Goal: Information Seeking & Learning: Find specific fact

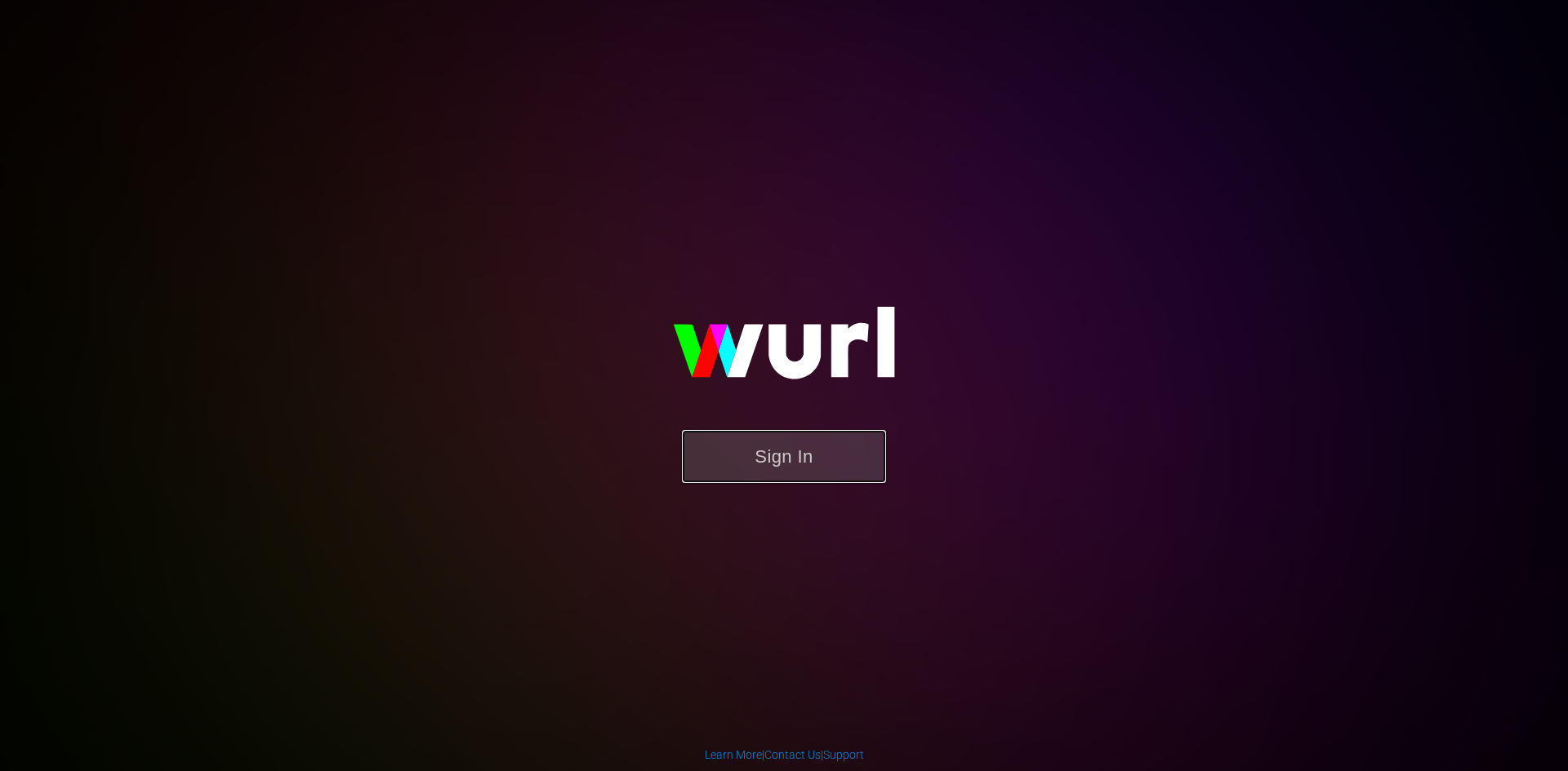
click at [786, 448] on button "Sign In" at bounding box center [784, 456] width 204 height 53
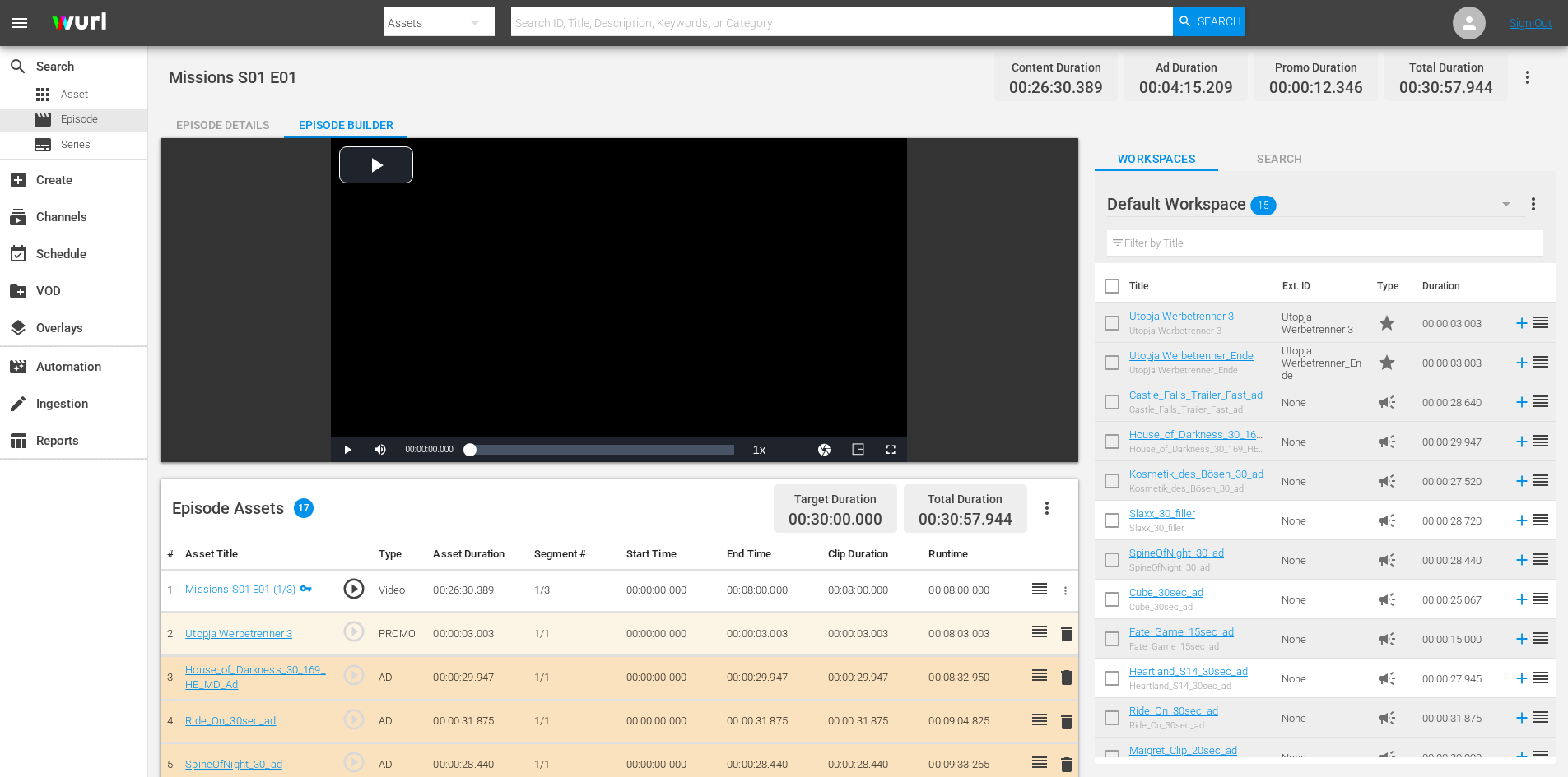
click at [811, 7] on input "text" at bounding box center [842, 23] width 663 height 39
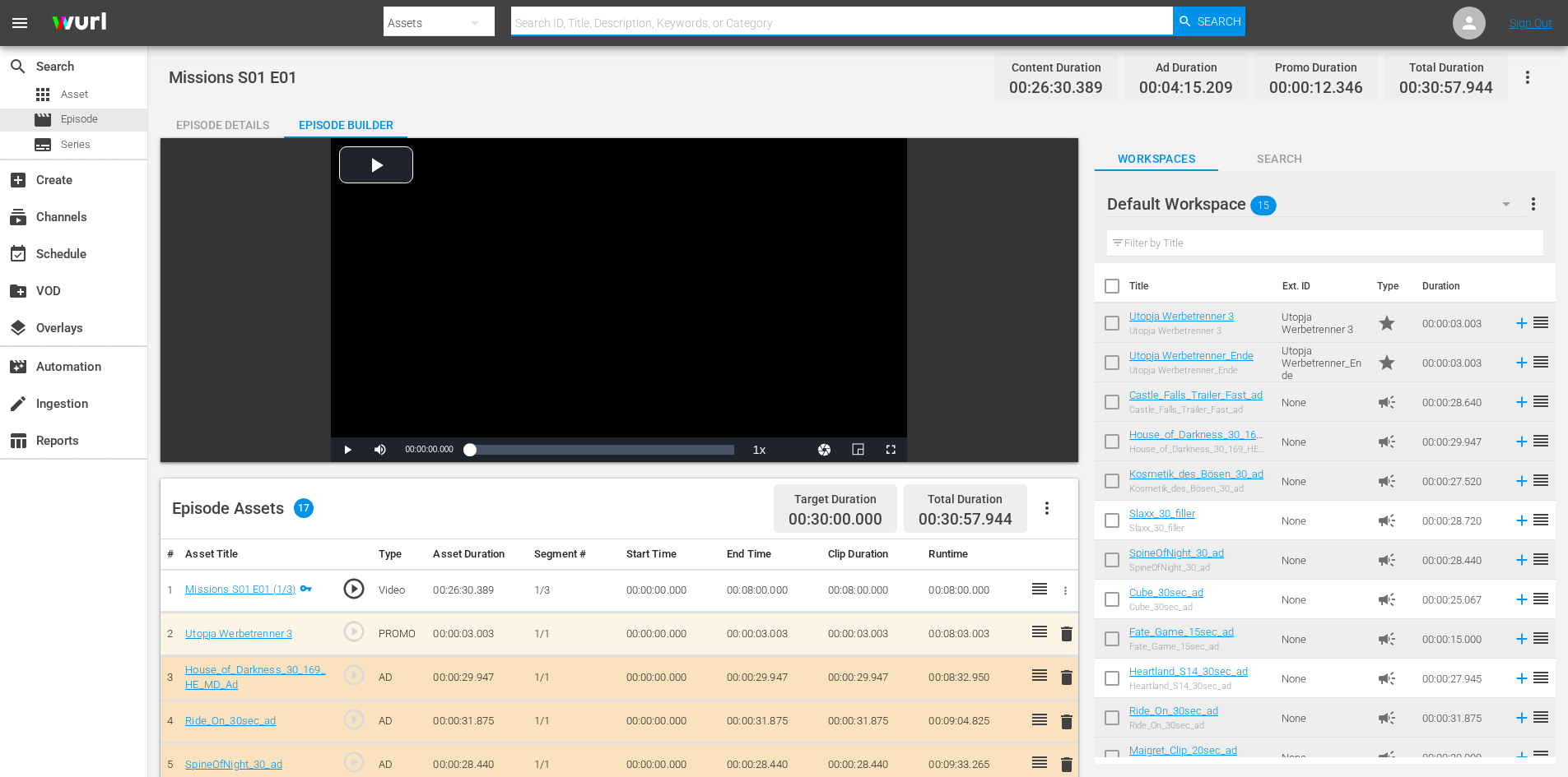
click at [805, 26] on input "text" at bounding box center [842, 23] width 663 height 39
paste input "On the run"
type input "On the run"
click at [83, 104] on div "apps Asset" at bounding box center [60, 95] width 55 height 23
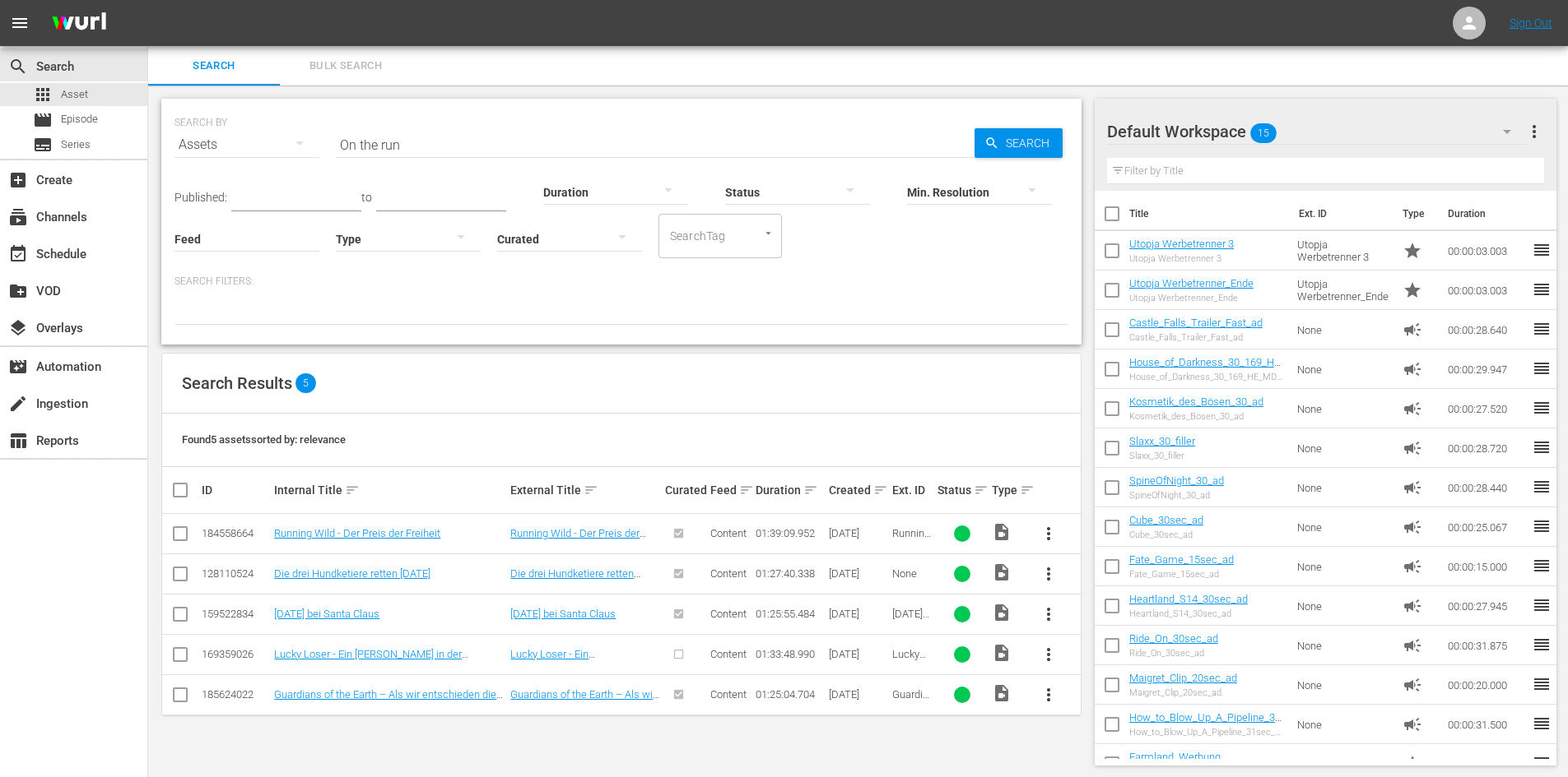
click at [512, 138] on input "On the run" at bounding box center [655, 145] width 639 height 39
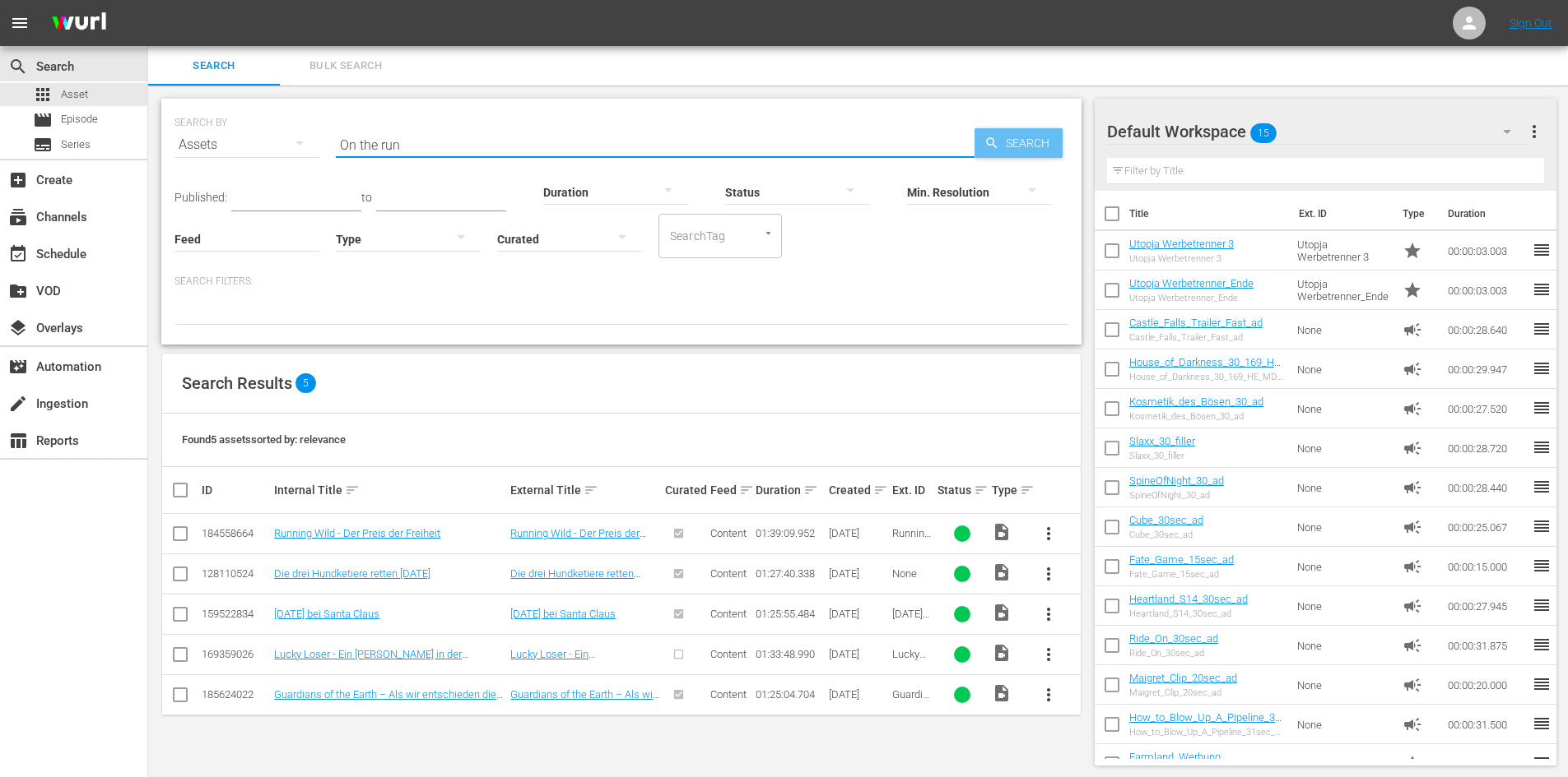
type input "On the run"
click at [1015, 148] on span "Search" at bounding box center [1031, 143] width 63 height 30
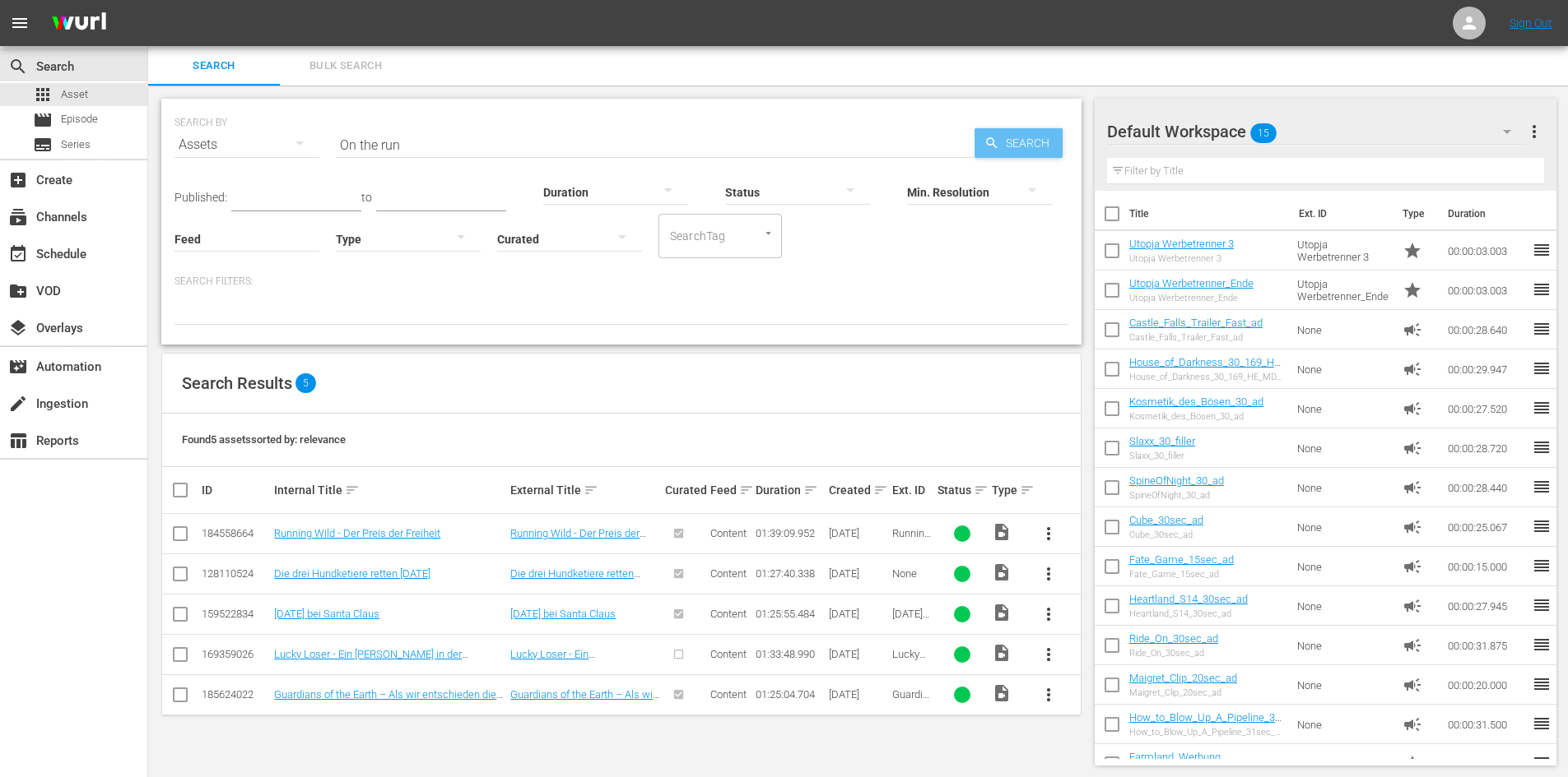
click at [1030, 137] on span "Search" at bounding box center [1031, 143] width 63 height 30
click at [1027, 138] on span "Search" at bounding box center [1031, 143] width 63 height 30
click at [460, 141] on input "On the run" at bounding box center [655, 145] width 639 height 39
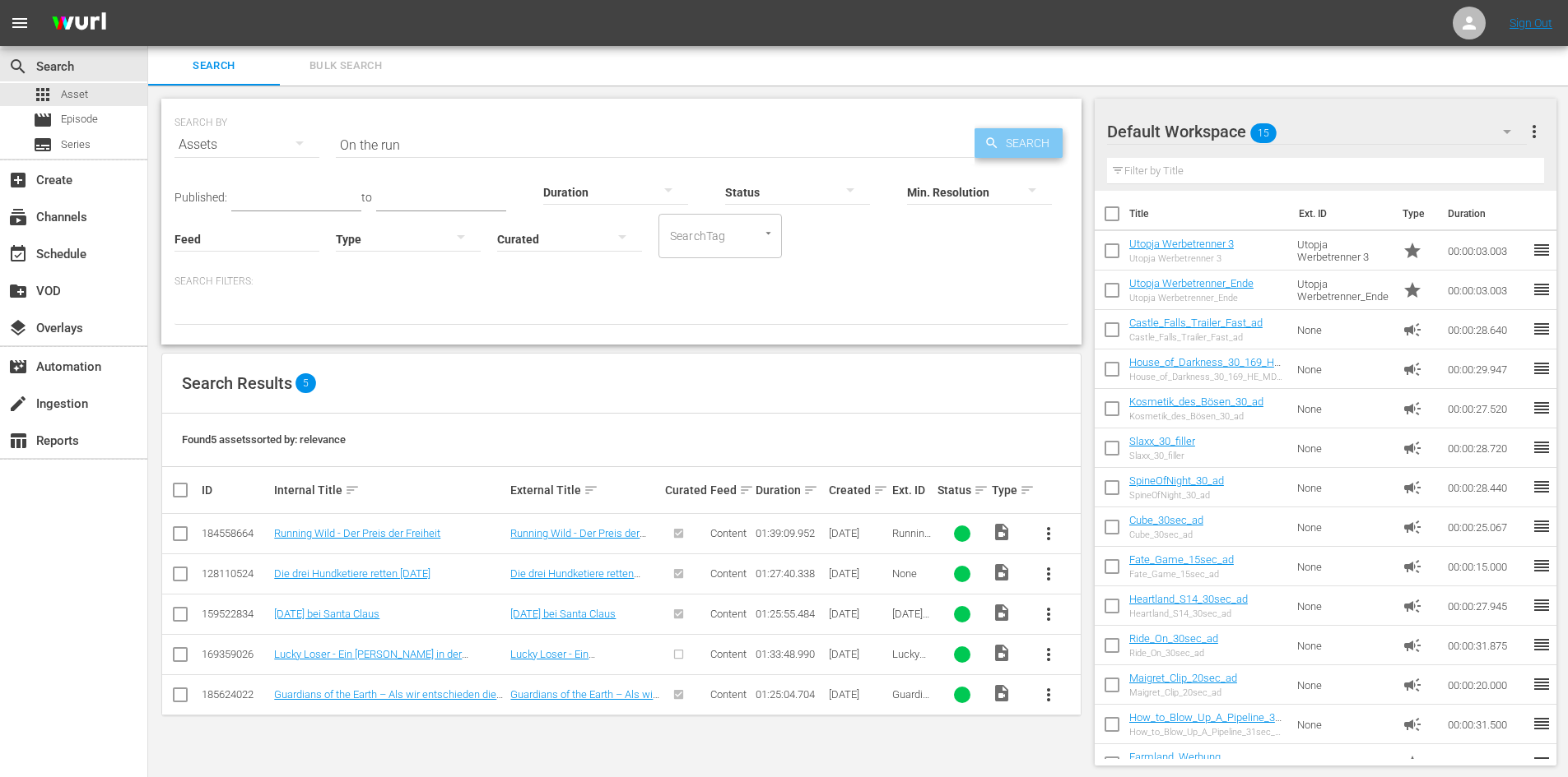
click at [997, 152] on div "Search" at bounding box center [1018, 143] width 88 height 30
click at [1003, 144] on span "Search" at bounding box center [1031, 143] width 63 height 30
click at [1003, 145] on span "Search" at bounding box center [1031, 143] width 63 height 30
click at [1004, 145] on span "Search" at bounding box center [1031, 143] width 63 height 30
click at [1003, 145] on span "Search" at bounding box center [1031, 143] width 63 height 30
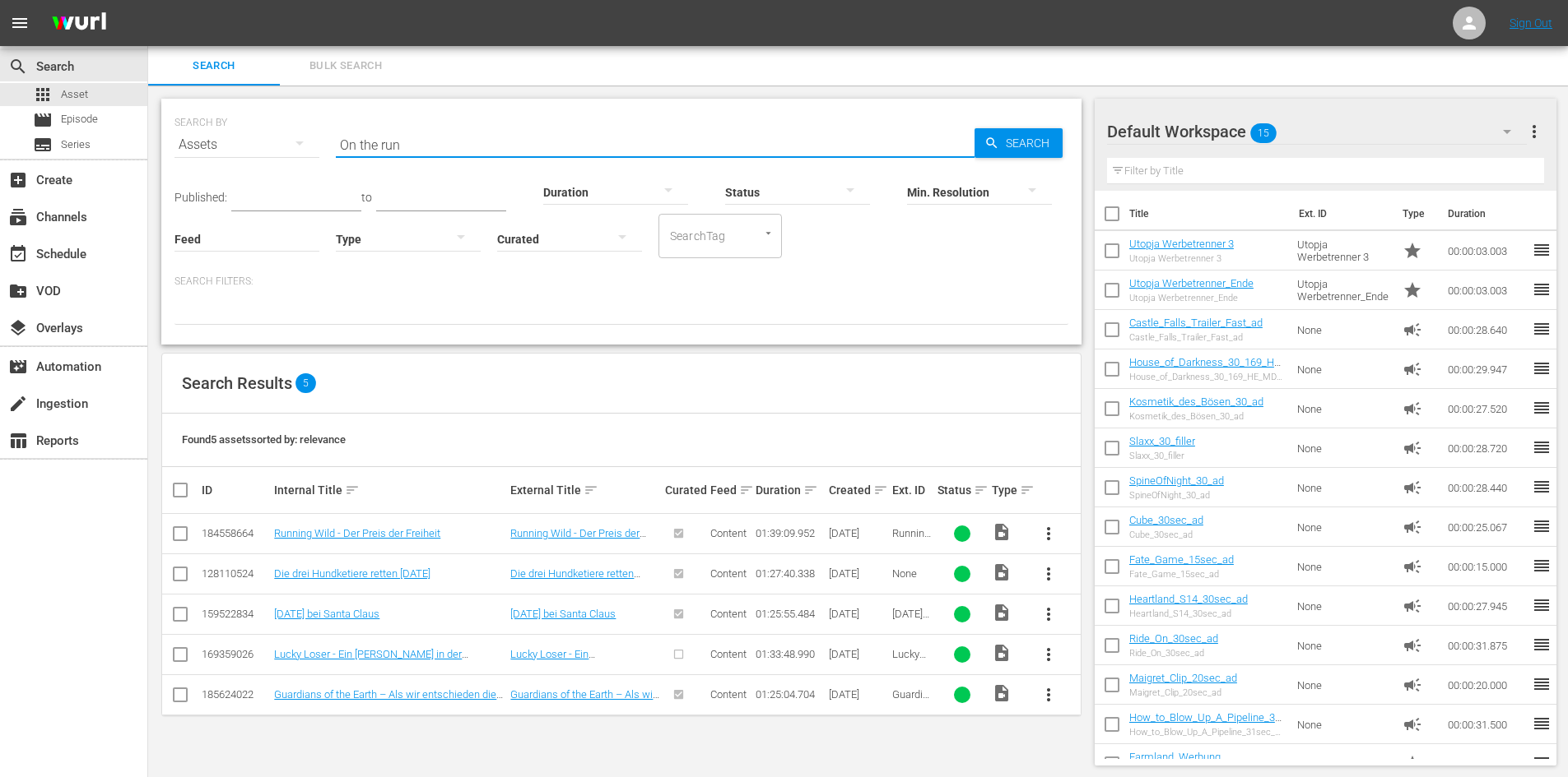
drag, startPoint x: 486, startPoint y: 138, endPoint x: 238, endPoint y: 127, distance: 248.2
click at [238, 127] on div "SEARCH BY Search By Assets Search ID, Title, Description, Keywords, or Category…" at bounding box center [621, 135] width 894 height 60
paste input "Der Alptraum schläft im Gästezimmer"
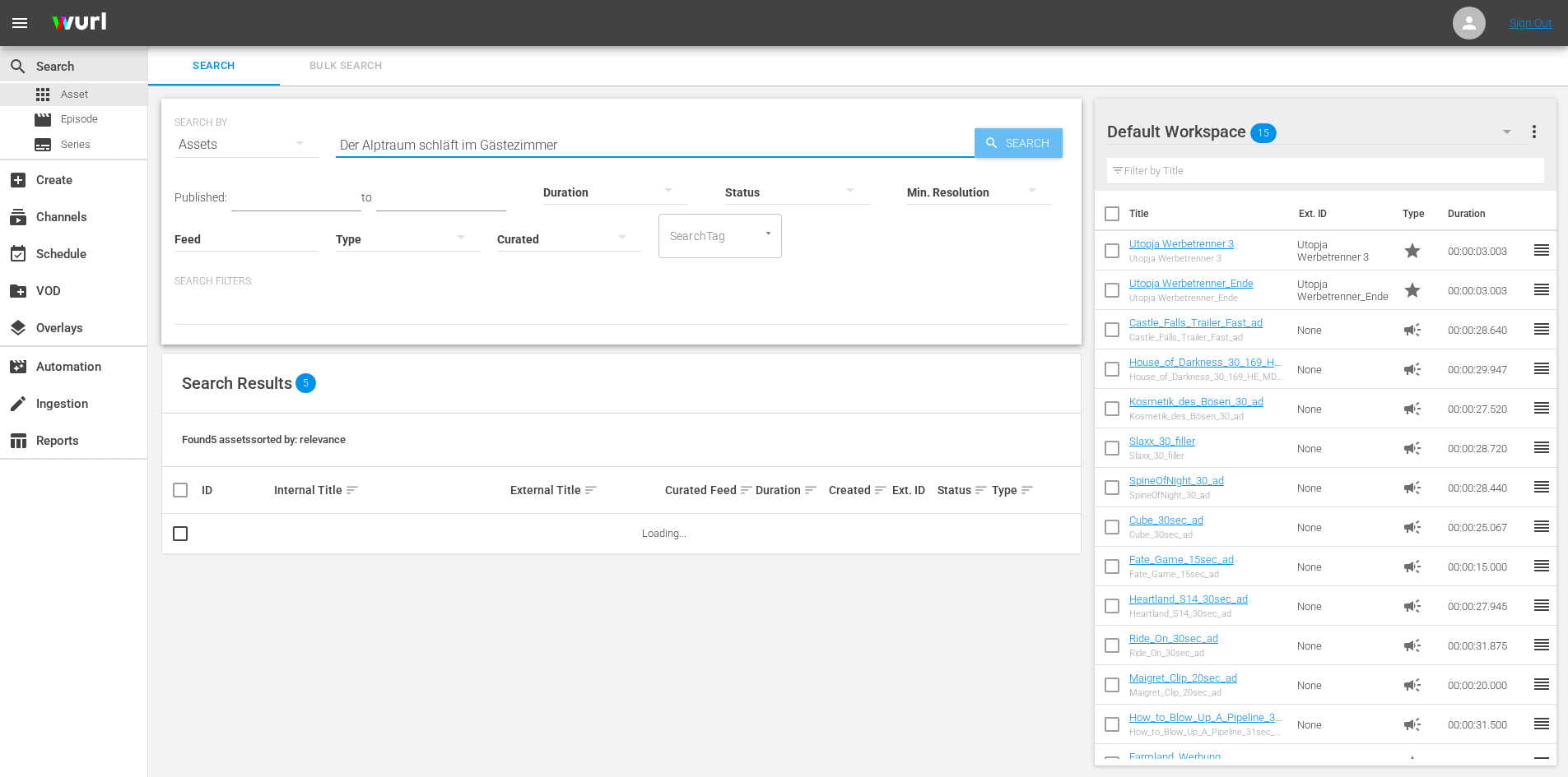
type input "Der Alptraum schläft im Gästezimmer"
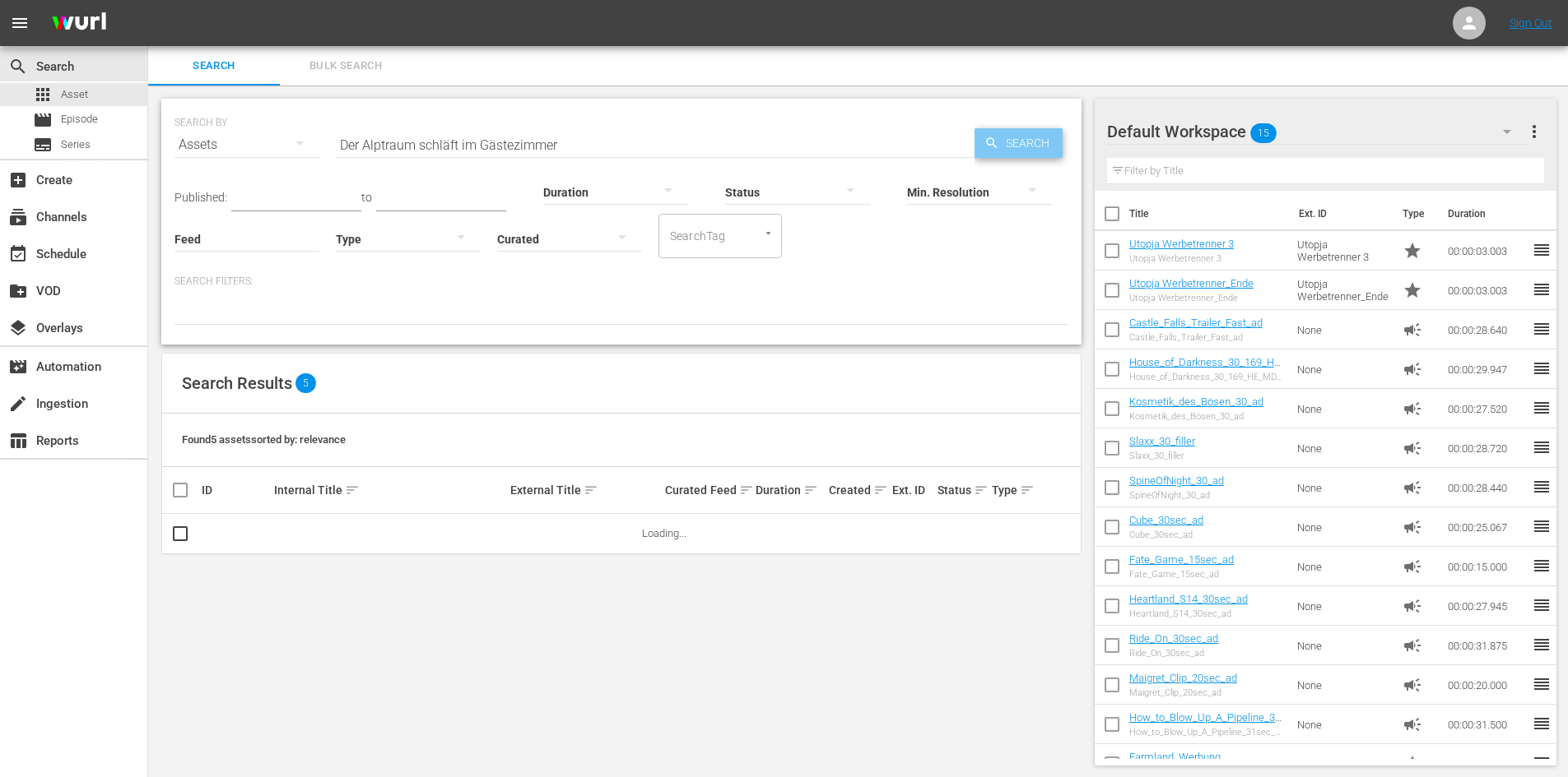
click at [997, 145] on icon "button" at bounding box center [991, 143] width 15 height 15
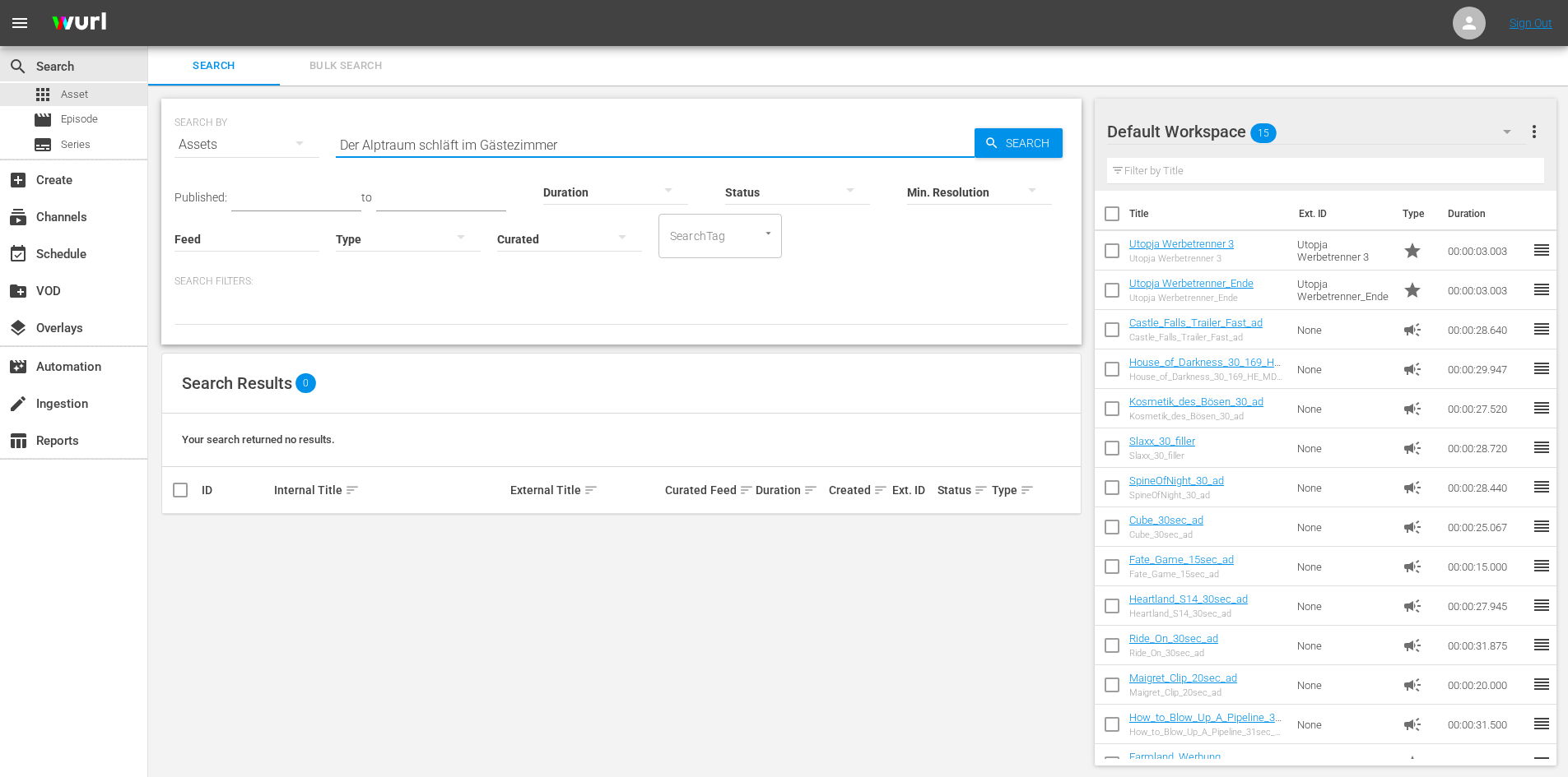
drag, startPoint x: 462, startPoint y: 149, endPoint x: 319, endPoint y: 151, distance: 143.0
click at [319, 151] on div "SEARCH BY Search By Assets Search ID, Title, Description, Keywords, or Category…" at bounding box center [621, 135] width 894 height 60
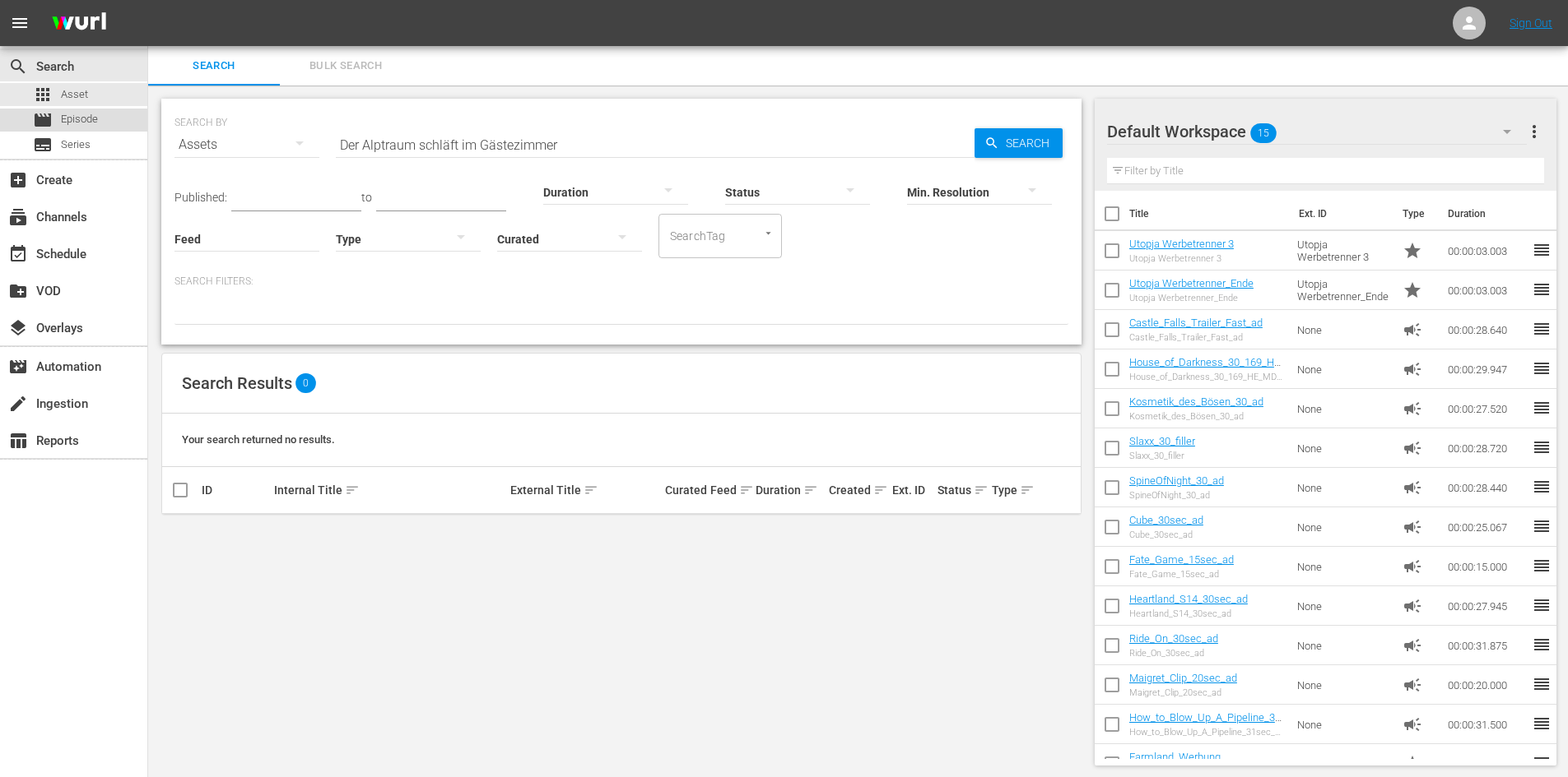
click at [83, 116] on span "Episode" at bounding box center [79, 119] width 37 height 17
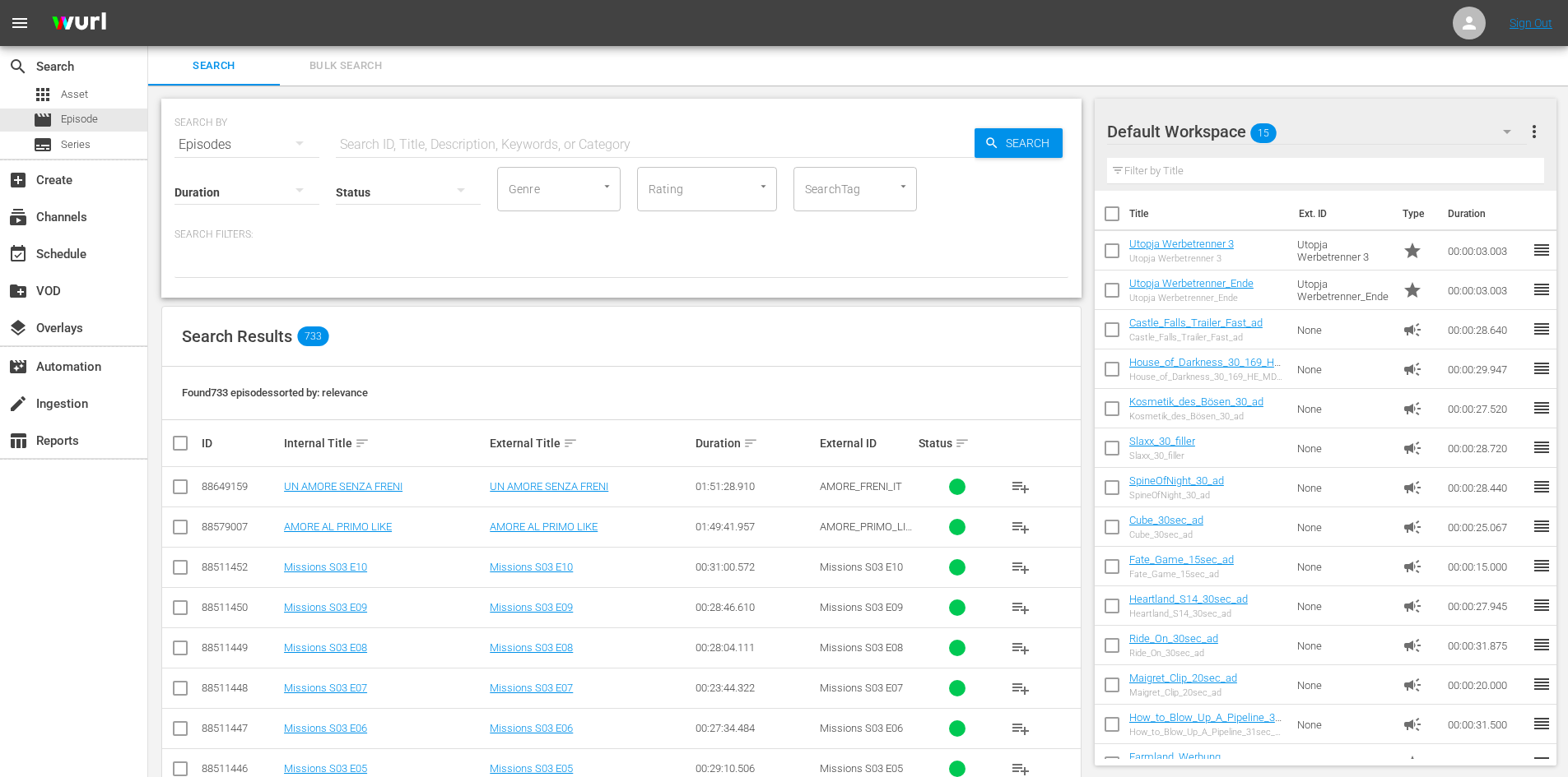
click at [549, 143] on input "text" at bounding box center [655, 145] width 639 height 39
paste input "Der Alptraum schläft im Gästezimmer"
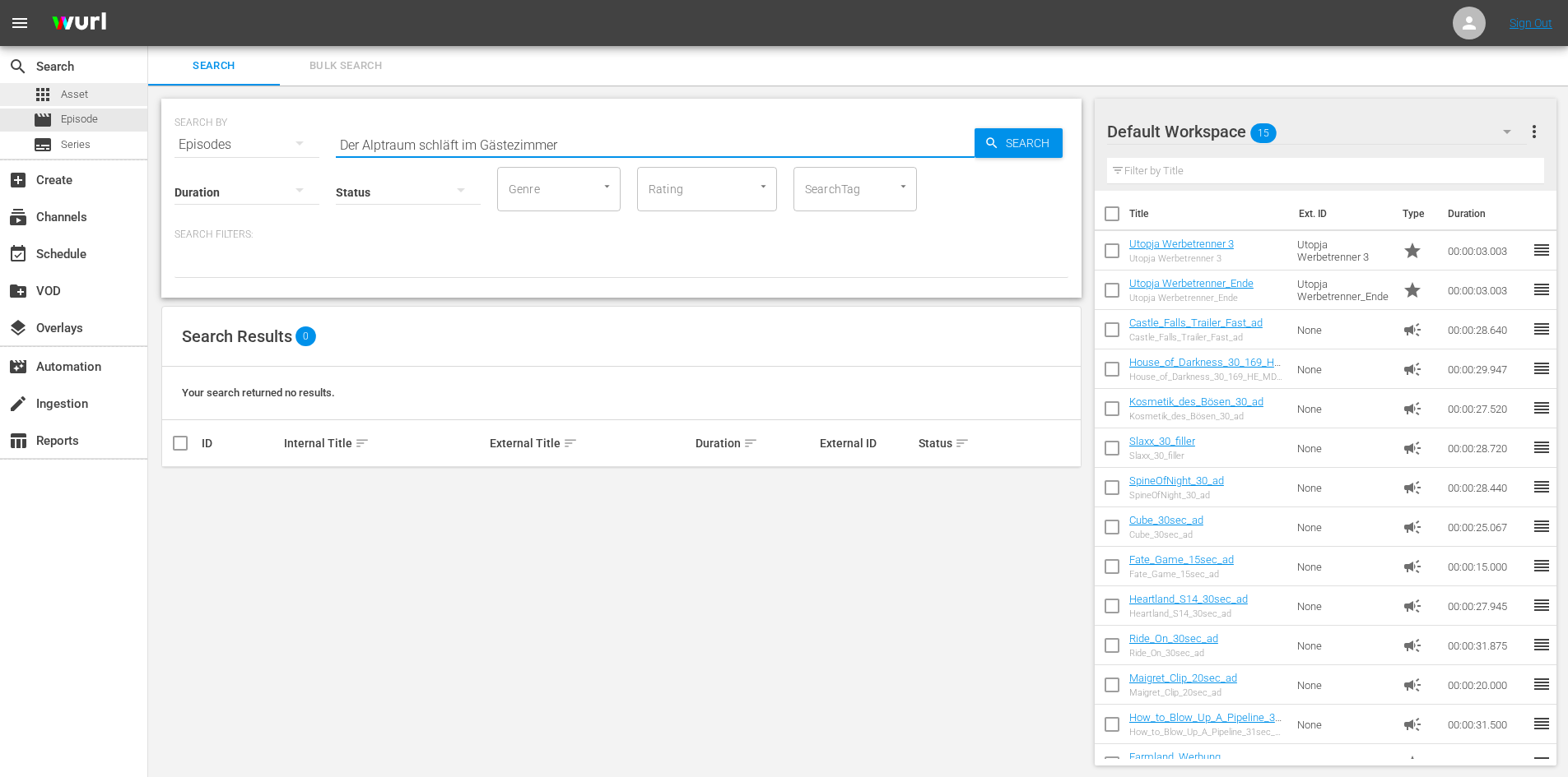
type input "Der Alptraum schläft im Gästezimmer"
click at [58, 89] on div "apps Asset" at bounding box center [60, 95] width 55 height 23
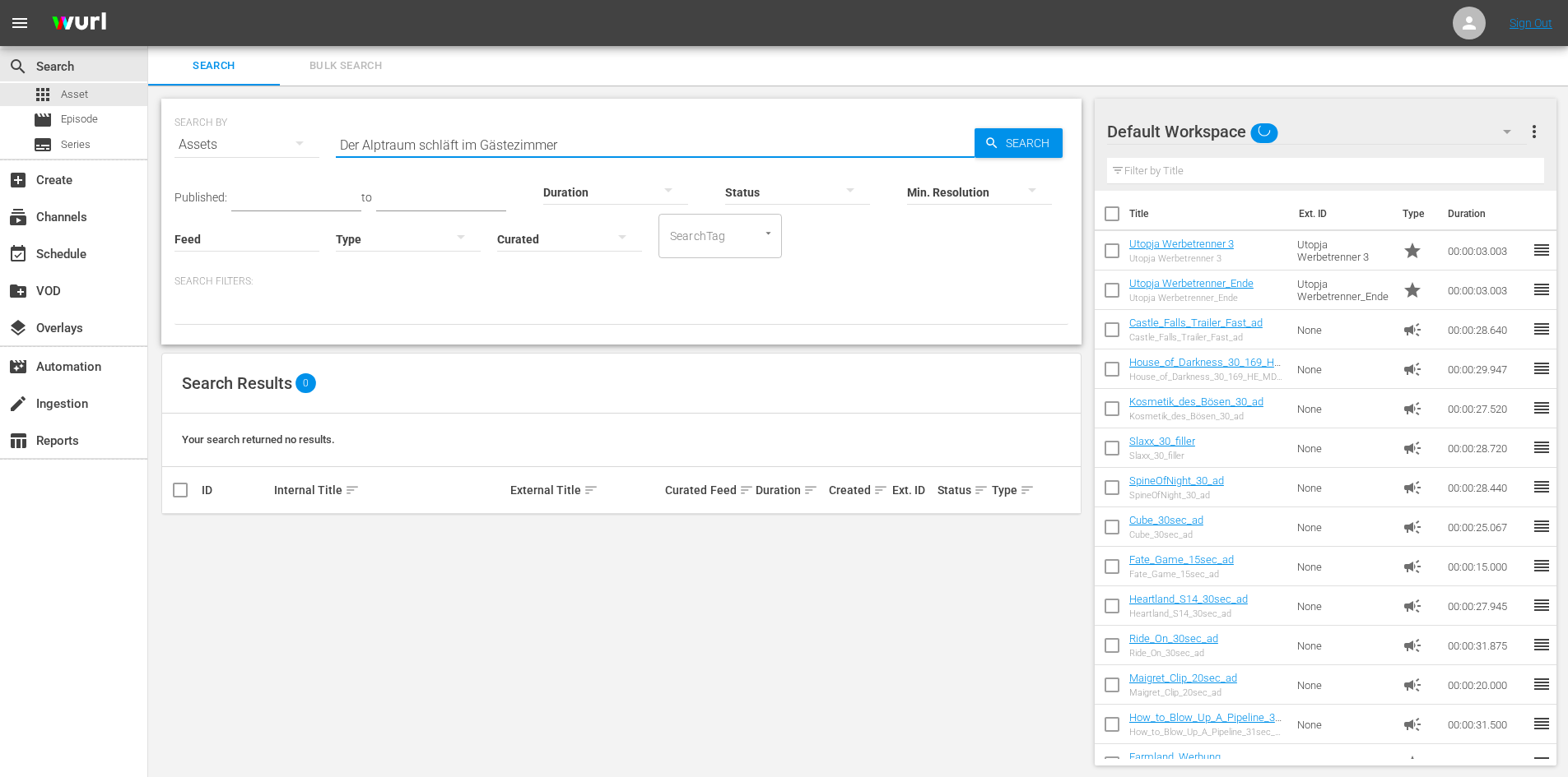
drag, startPoint x: 594, startPoint y: 142, endPoint x: 231, endPoint y: 145, distance: 363.0
click at [231, 145] on div "SEARCH BY Search By Assets Search ID, Title, Description, Keywords, or Category…" at bounding box center [621, 135] width 894 height 60
paste input "Der Alptraum schläft im Gästezimmer"
type input "Der Alptraum schläft im Gästezimmer"
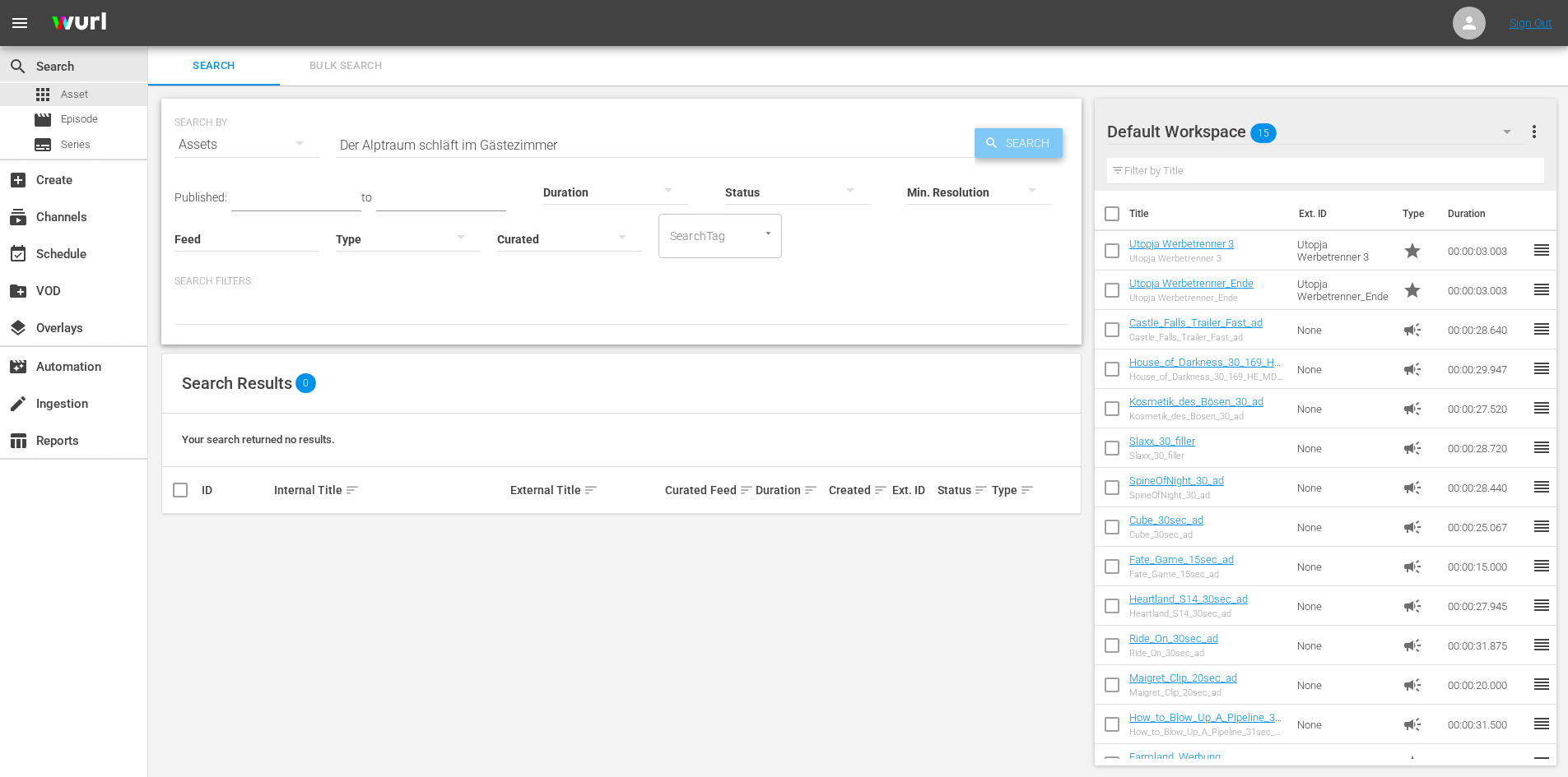
drag, startPoint x: 1000, startPoint y: 145, endPoint x: 748, endPoint y: 200, distance: 257.9
click at [999, 145] on span "Search" at bounding box center [1031, 143] width 63 height 30
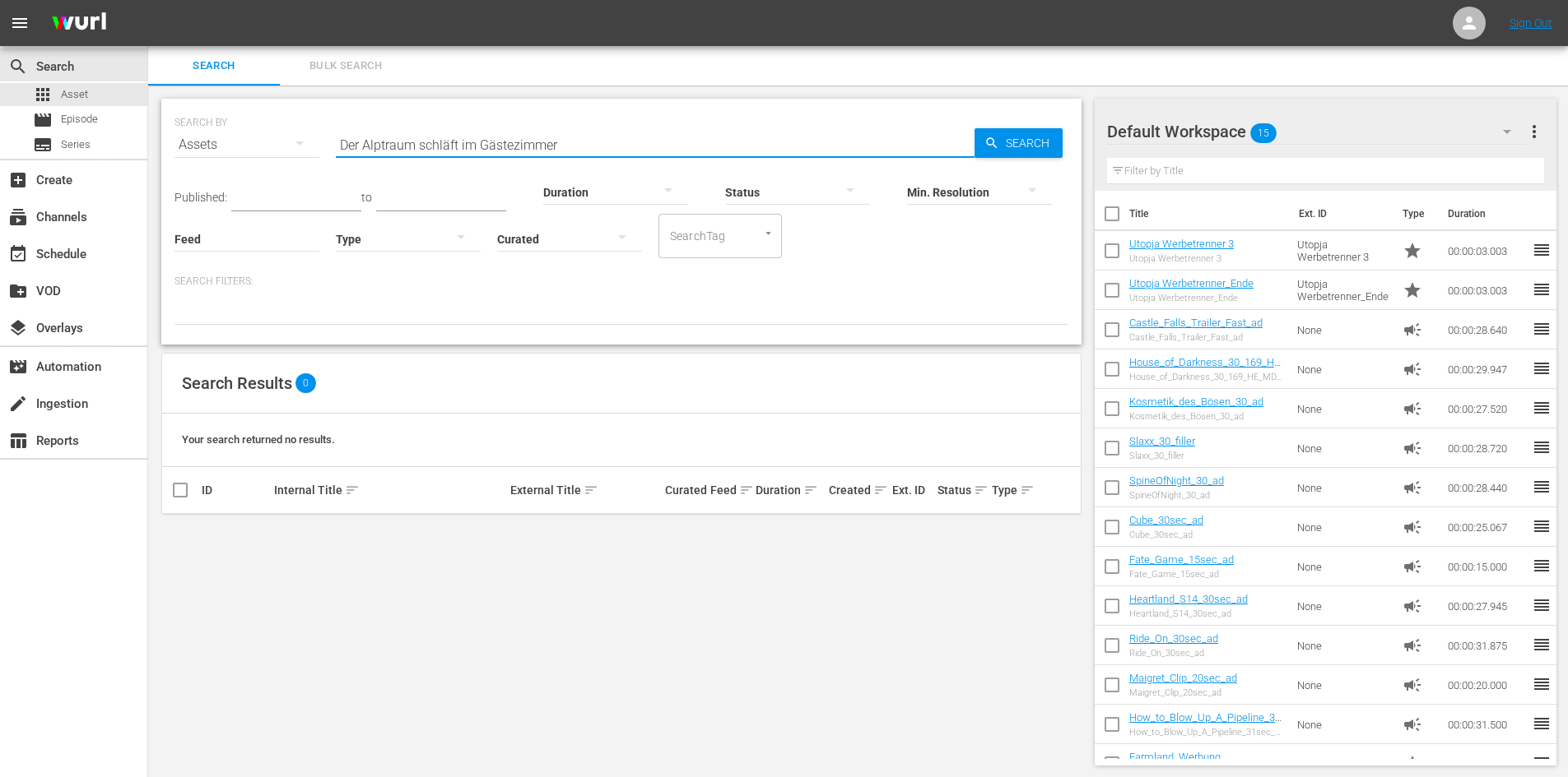
drag, startPoint x: 551, startPoint y: 143, endPoint x: 111, endPoint y: 161, distance: 440.4
click at [148, 0] on div "search Search apps Asset movie Episode subtitles Series add_box Create subscrip…" at bounding box center [858, 0] width 1420 height 0
type input "On the Road"
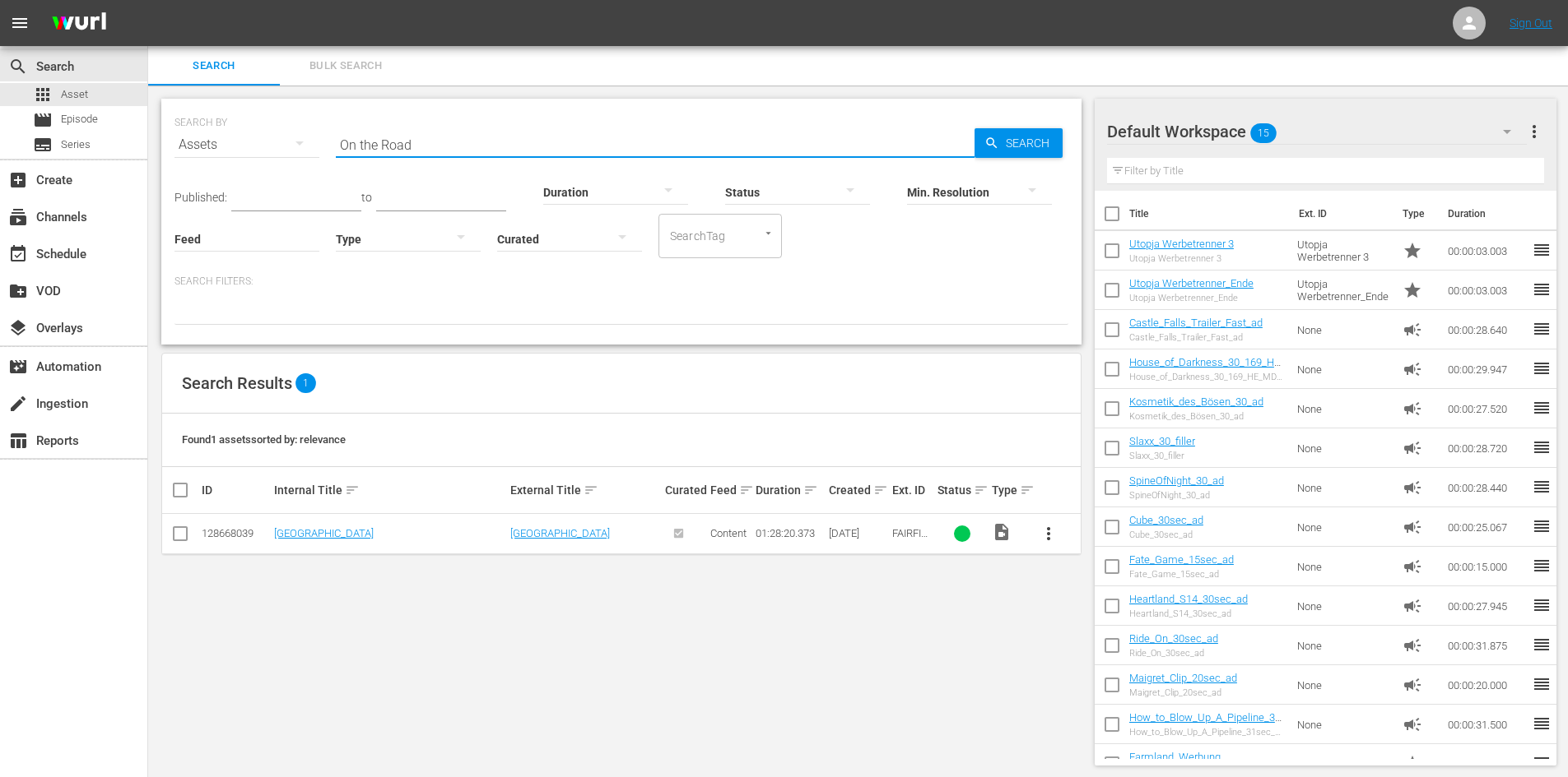
drag, startPoint x: 412, startPoint y: 142, endPoint x: 279, endPoint y: 146, distance: 133.1
click at [279, 146] on div "SEARCH BY Search By Assets Search ID, Title, Description, Keywords, or Category…" at bounding box center [621, 135] width 894 height 60
click at [96, 123] on span "Episode" at bounding box center [79, 119] width 37 height 17
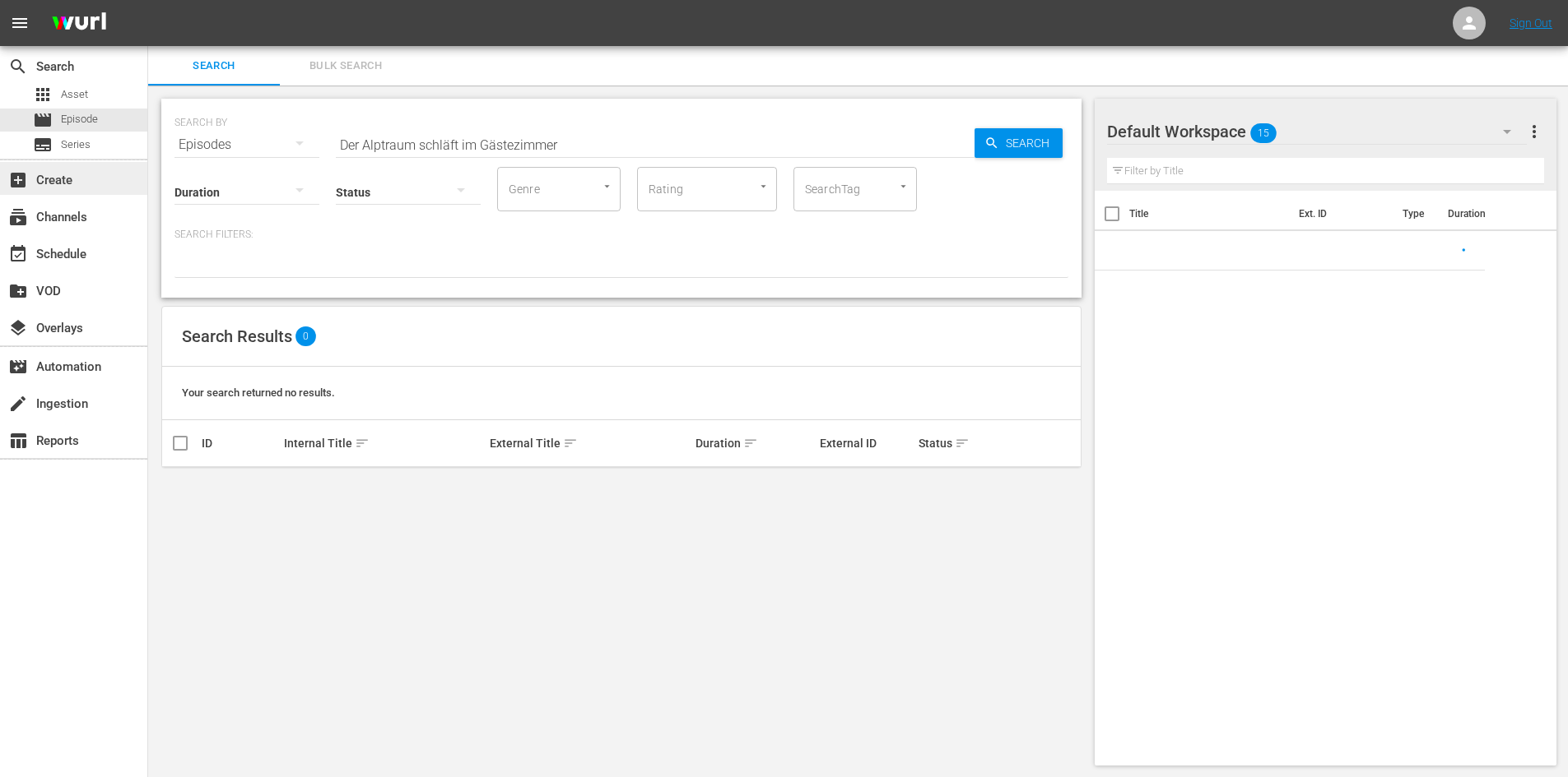
drag, startPoint x: 351, startPoint y: 175, endPoint x: 94, endPoint y: 193, distance: 257.6
click at [148, 0] on div "search Search apps Asset movie Episode subtitles Series add_box Create subscrip…" at bounding box center [858, 0] width 1420 height 0
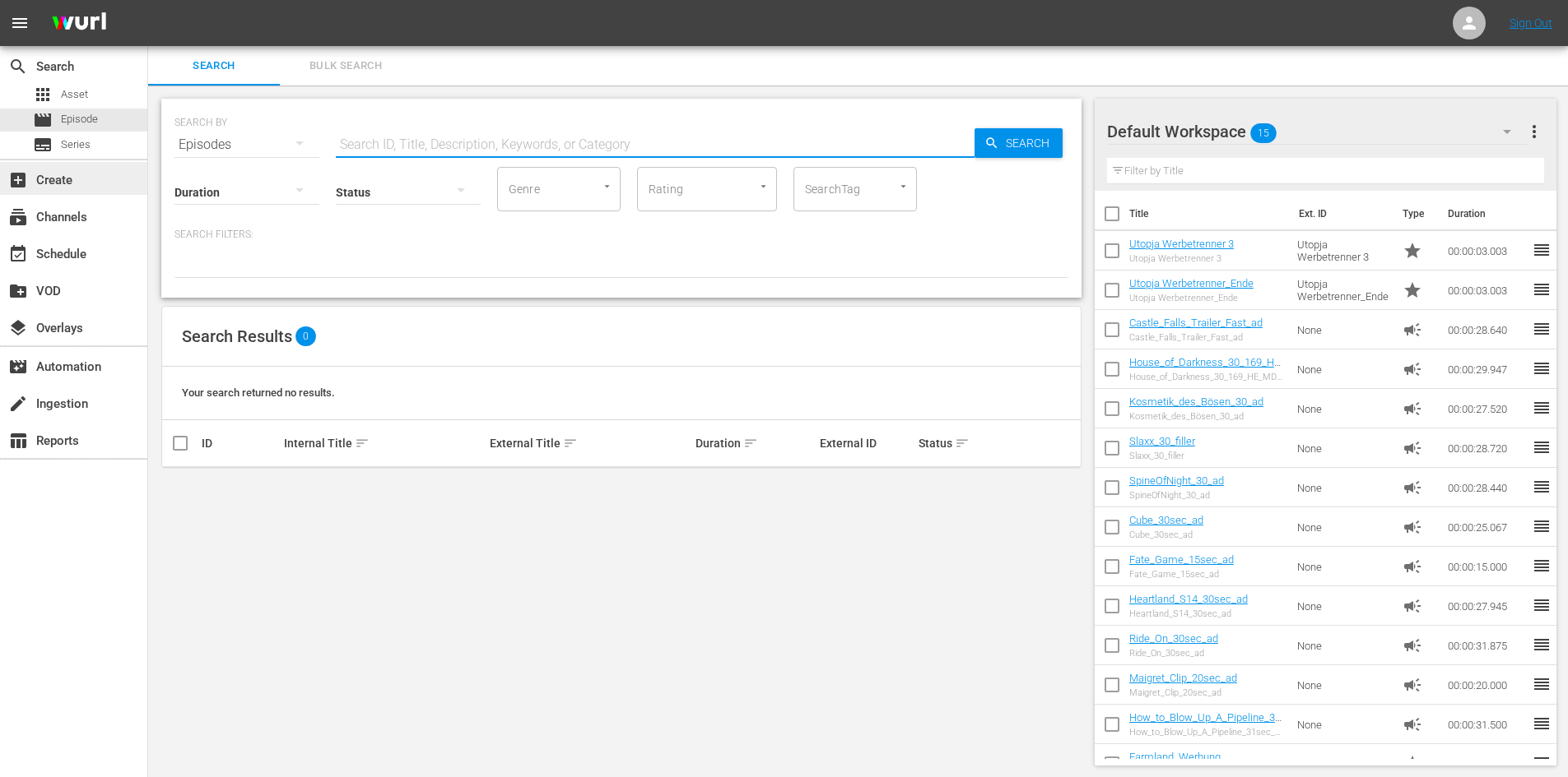
paste input "On the Road"
type input "On the Road"
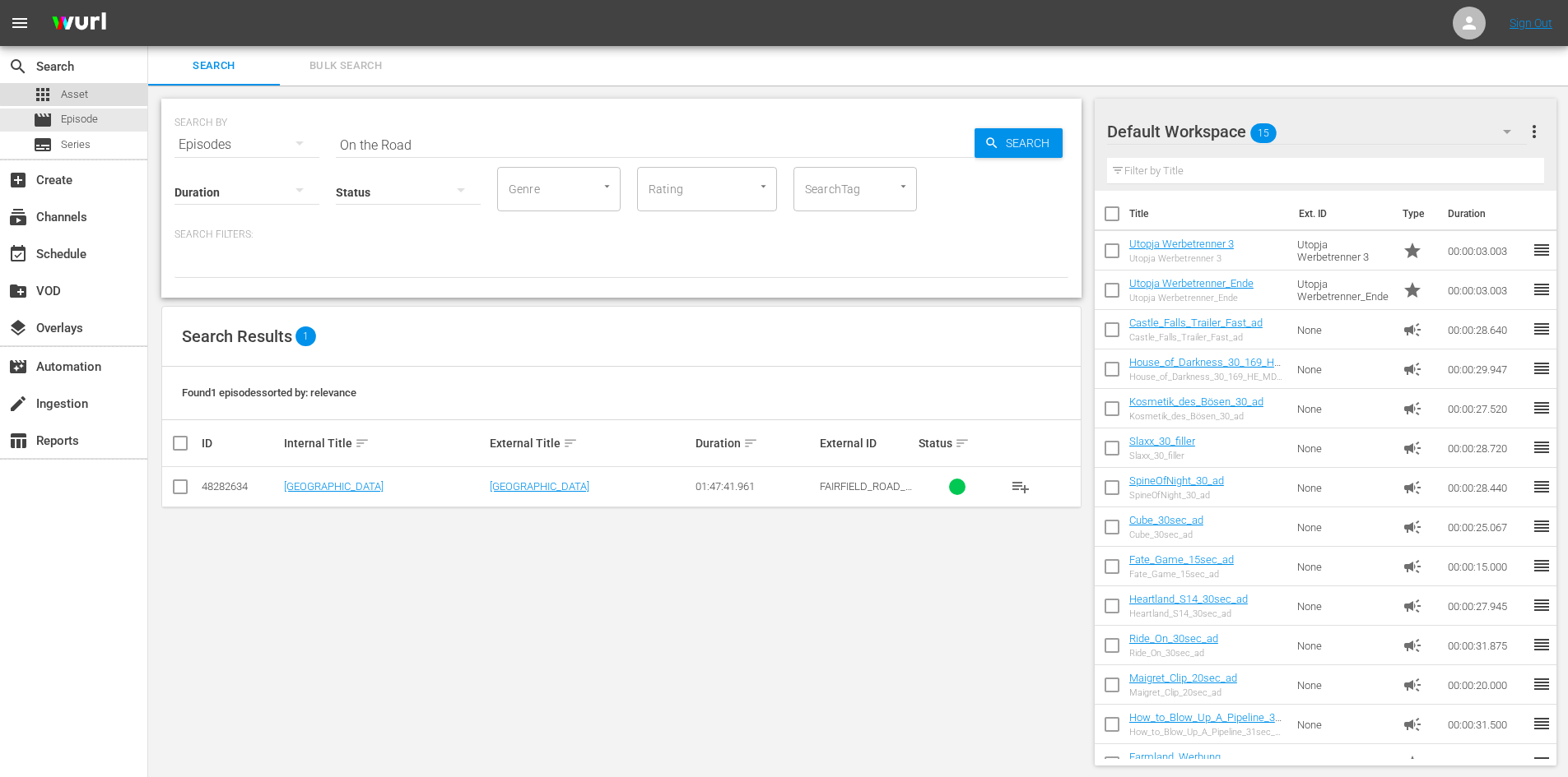
click at [89, 92] on div "apps Asset" at bounding box center [74, 95] width 147 height 23
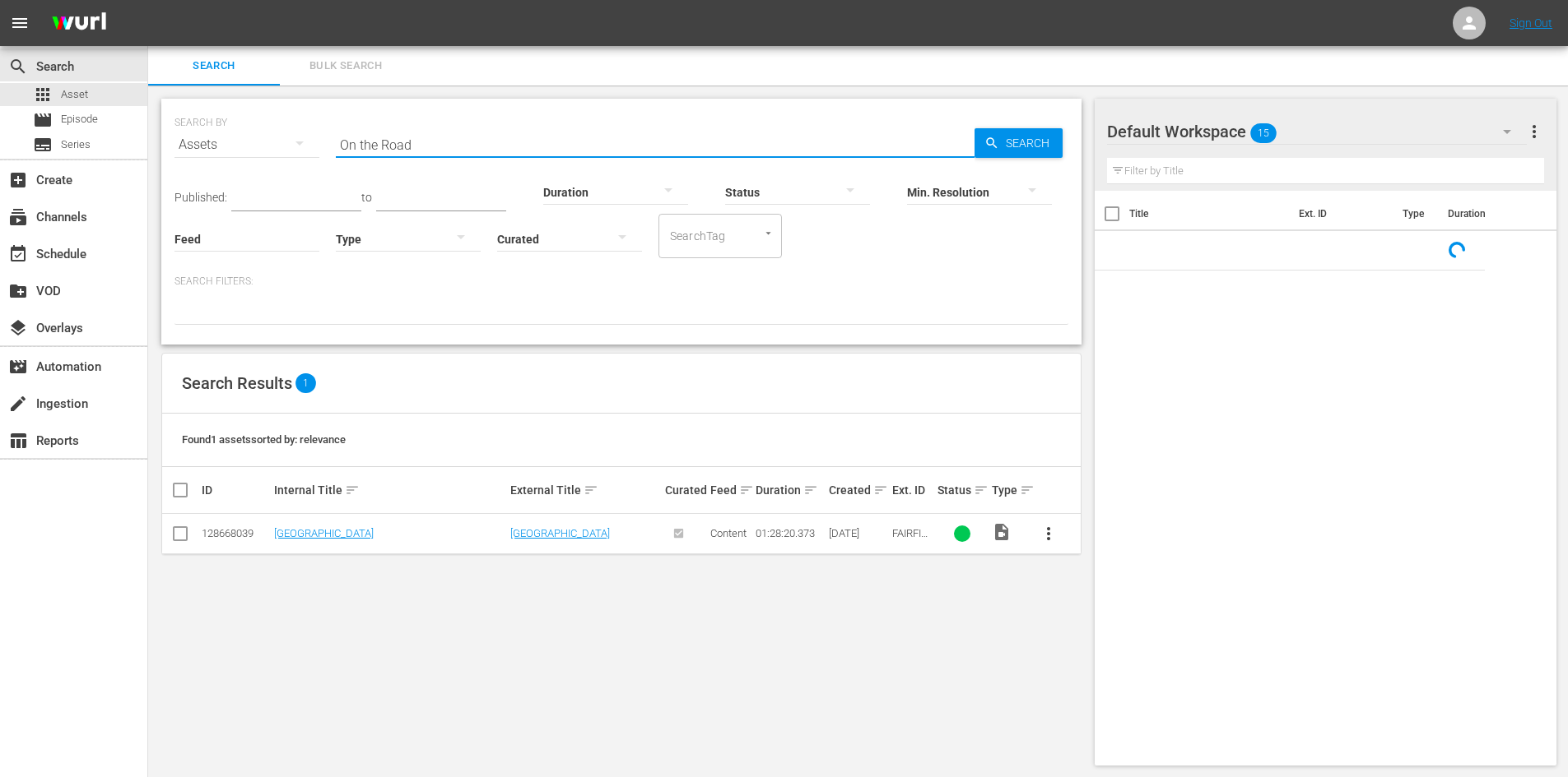
drag, startPoint x: 439, startPoint y: 151, endPoint x: 163, endPoint y: 182, distance: 277.7
click at [163, 182] on div "SEARCH BY Search By Assets Search ID, Title, Description, Keywords, or Category…" at bounding box center [621, 222] width 920 height 246
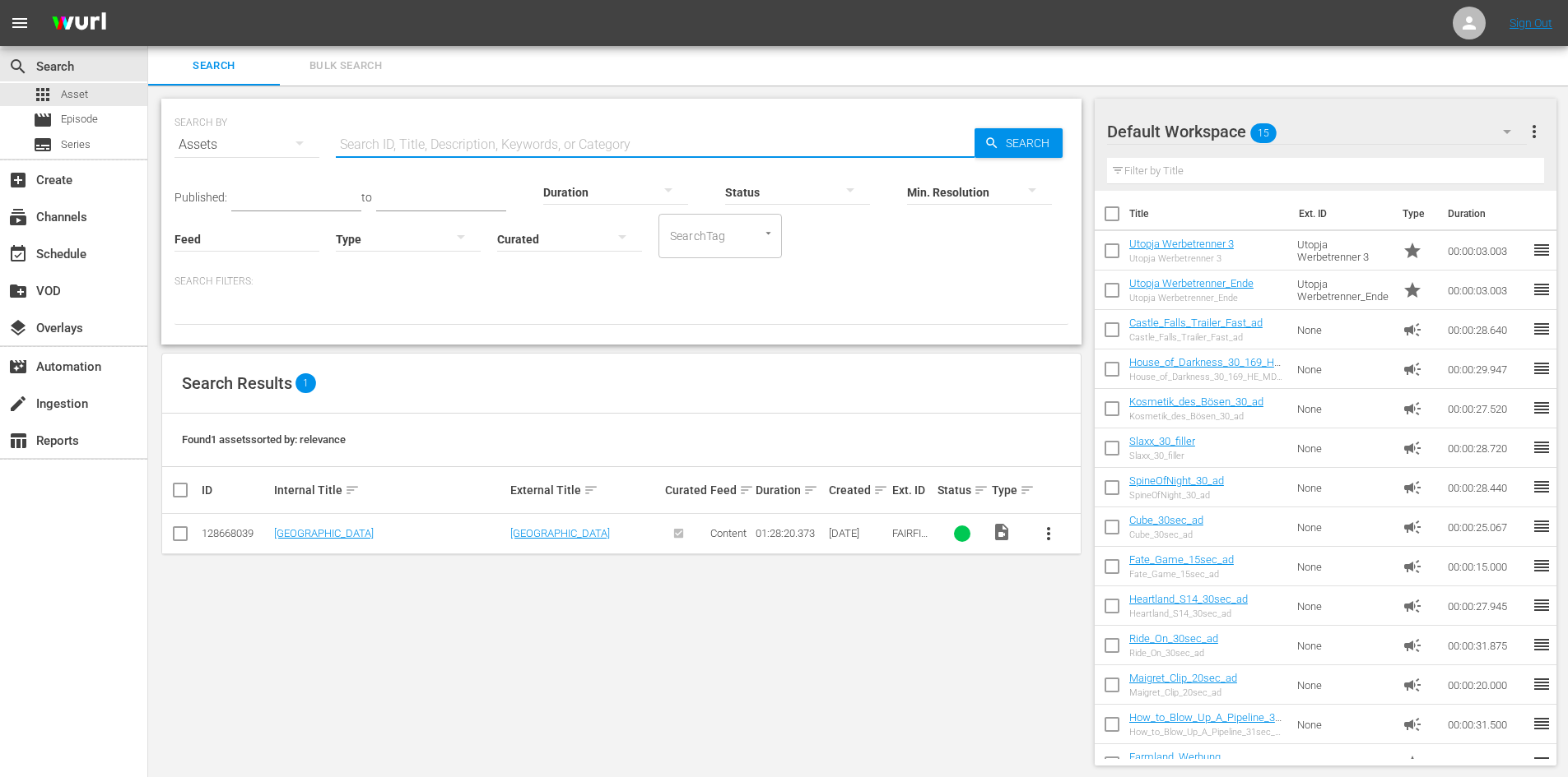
paste input "On the Road"
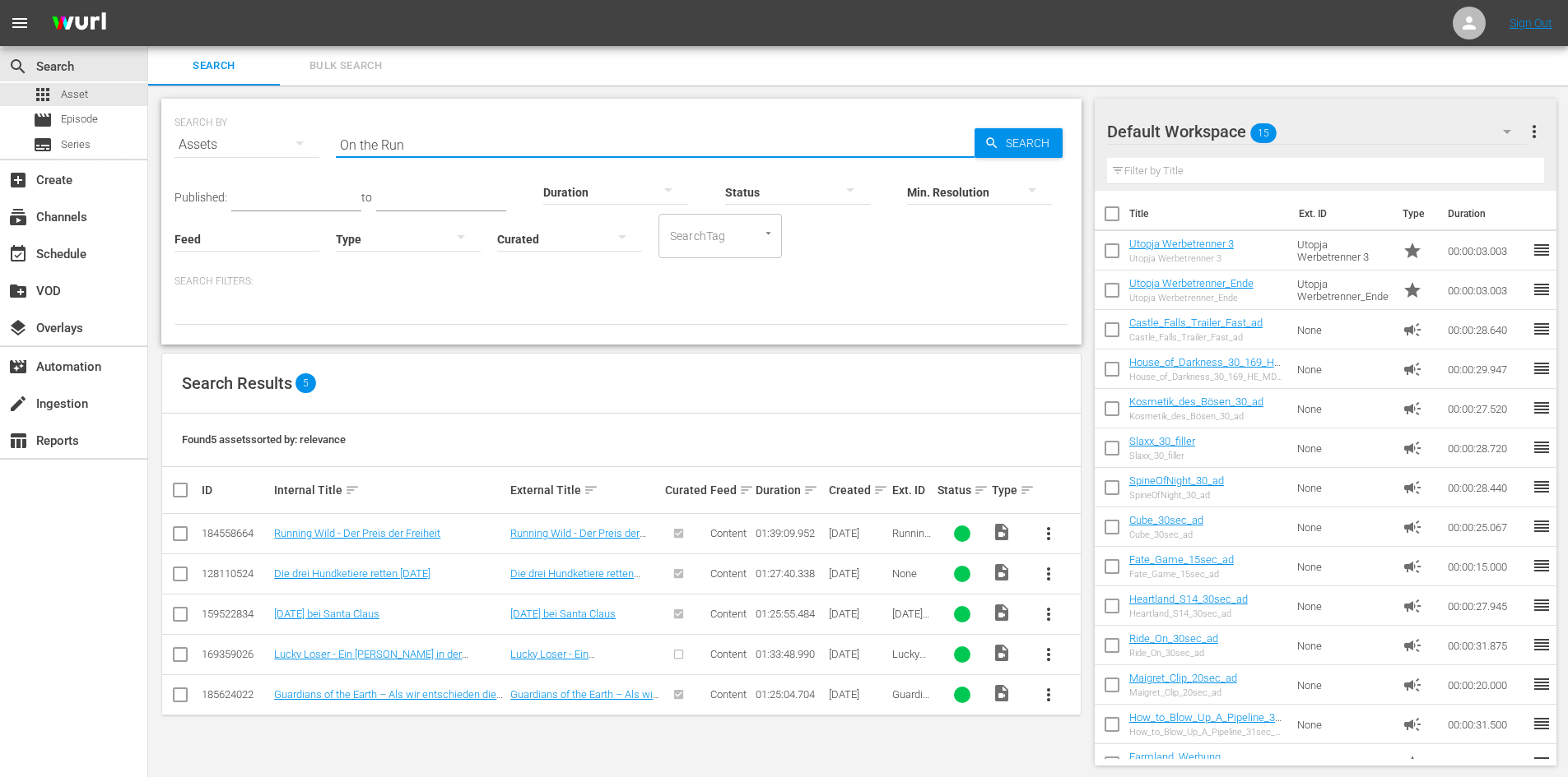
drag, startPoint x: 302, startPoint y: 156, endPoint x: 254, endPoint y: 159, distance: 48.1
click at [254, 159] on div "SEARCH BY Search By Assets Search ID, Title, Description, Keywords, or Category…" at bounding box center [621, 135] width 894 height 60
type input "On the Run"
click at [128, 117] on div "movie Episode" at bounding box center [74, 120] width 147 height 23
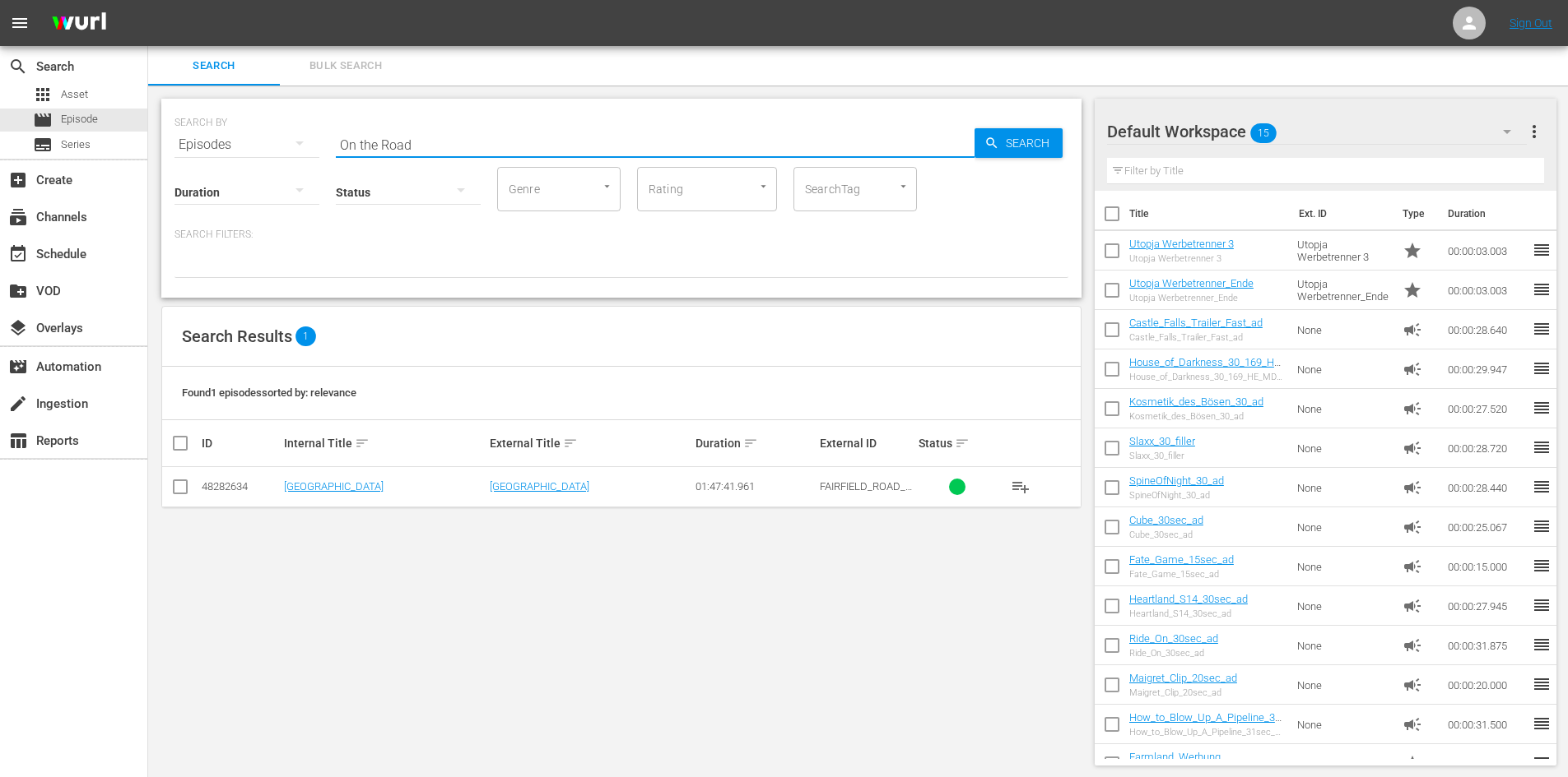
drag, startPoint x: 536, startPoint y: 153, endPoint x: 288, endPoint y: 156, distance: 248.0
click at [288, 156] on div "SEARCH BY Search By Episodes Search ID, Title, Description, Keywords, or Catego…" at bounding box center [621, 198] width 920 height 199
paste input "On the Run"
type input "On the Run"
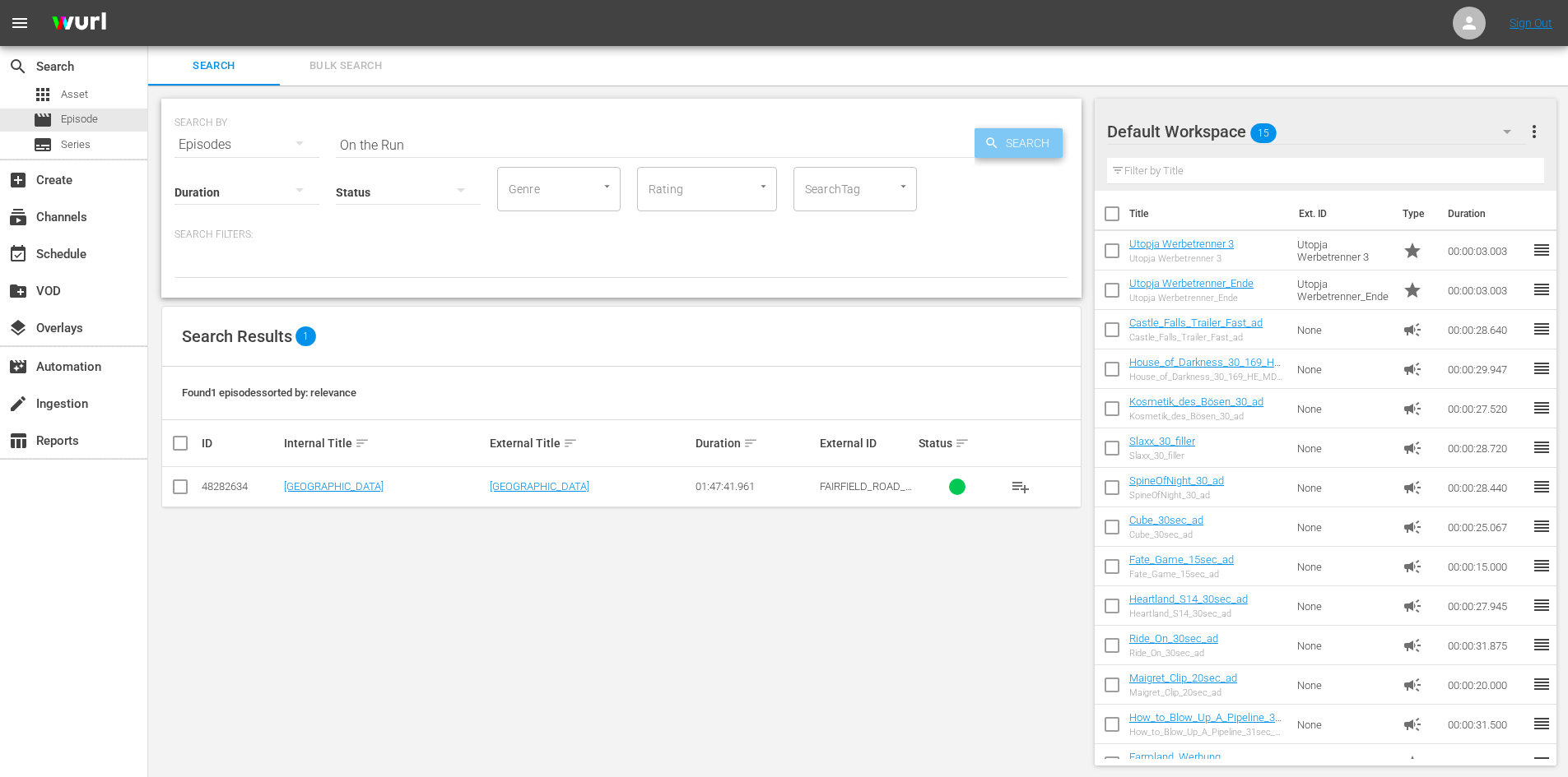
click at [1026, 133] on span "Search" at bounding box center [1031, 143] width 63 height 30
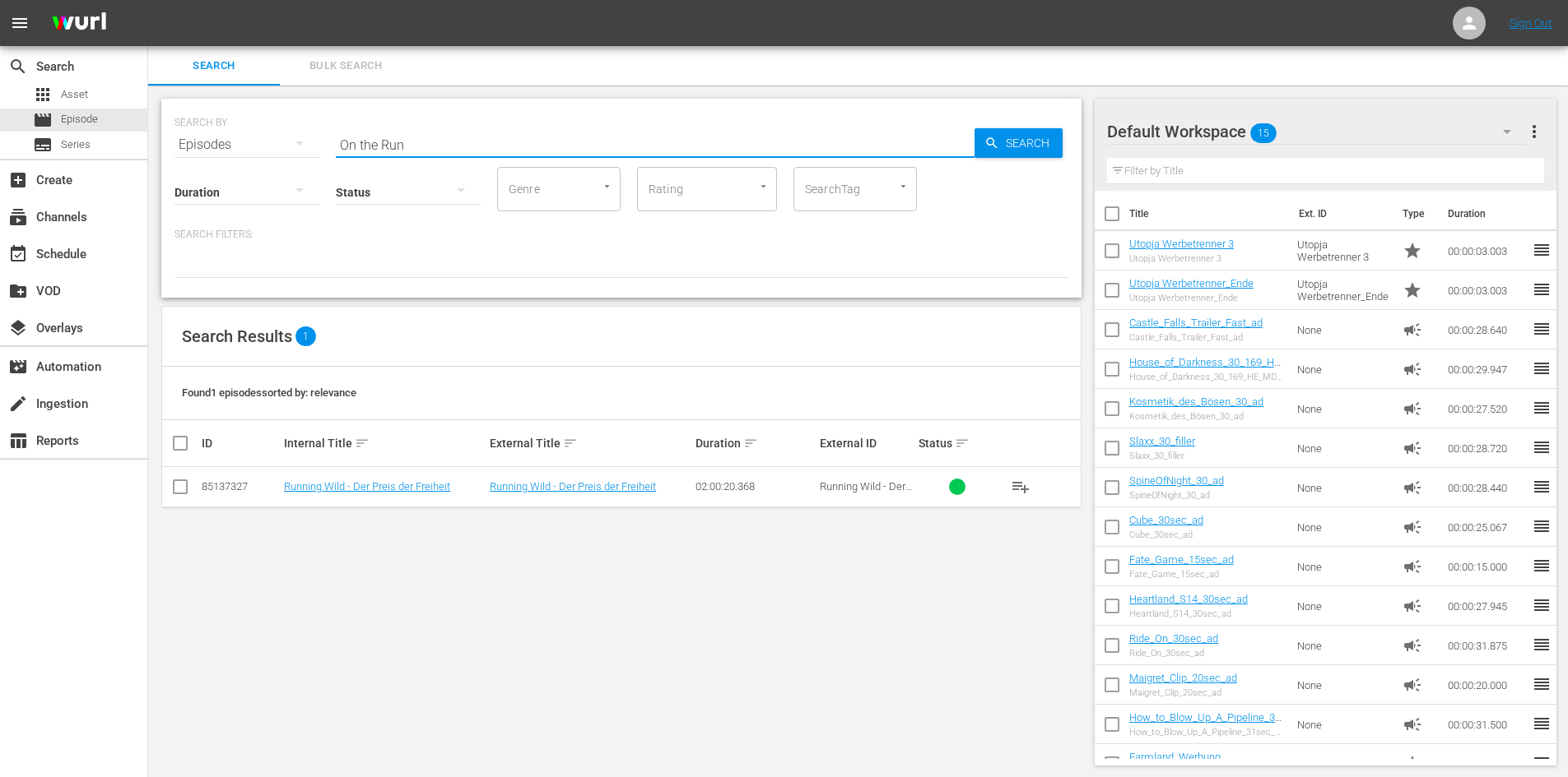
drag, startPoint x: 435, startPoint y: 134, endPoint x: 275, endPoint y: 145, distance: 160.4
click at [285, 145] on div "SEARCH BY Search By Episodes Search ID, Title, Description, Keywords, or Catego…" at bounding box center [621, 135] width 894 height 60
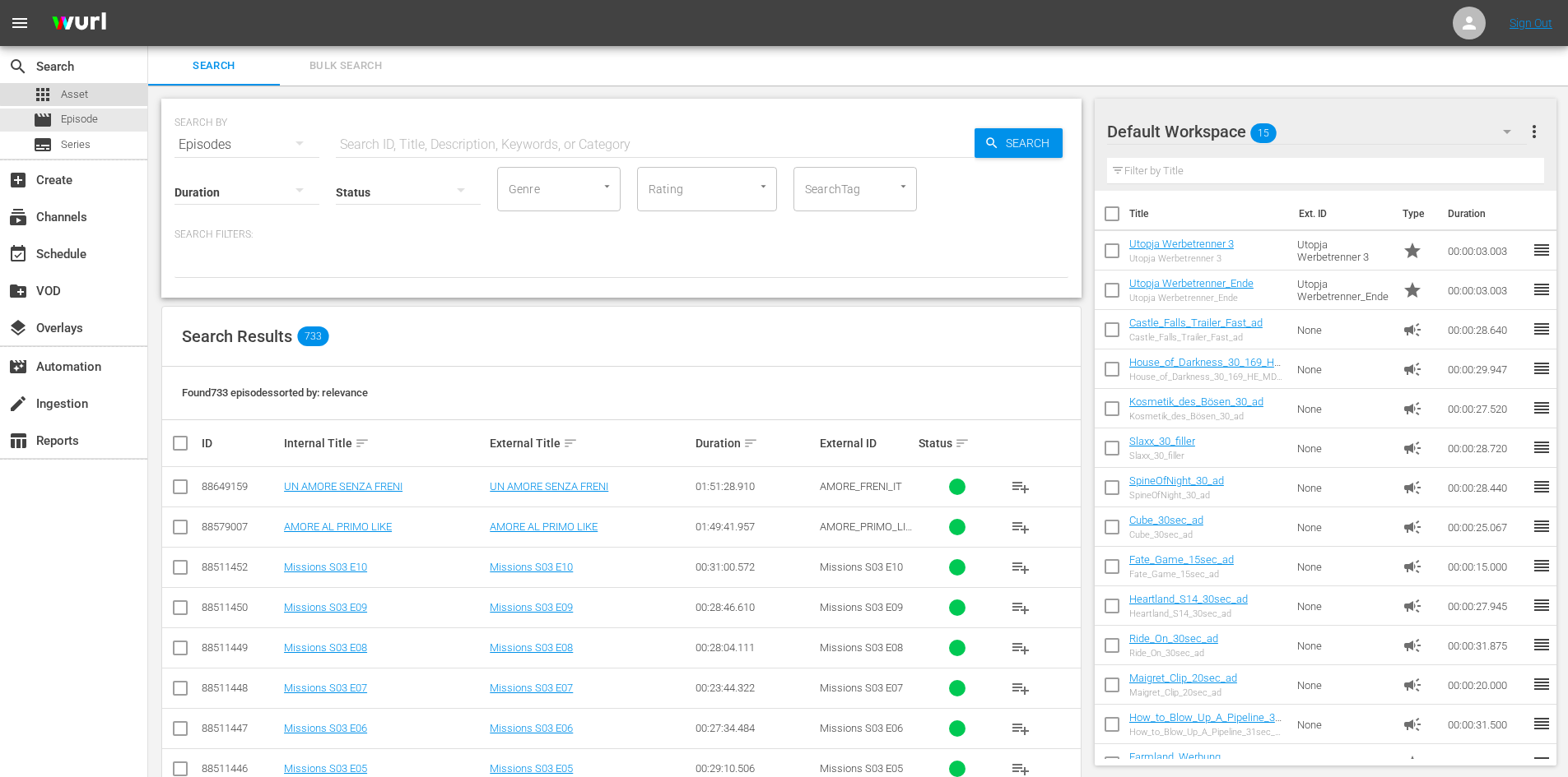
click at [124, 84] on div "apps Asset" at bounding box center [74, 95] width 147 height 23
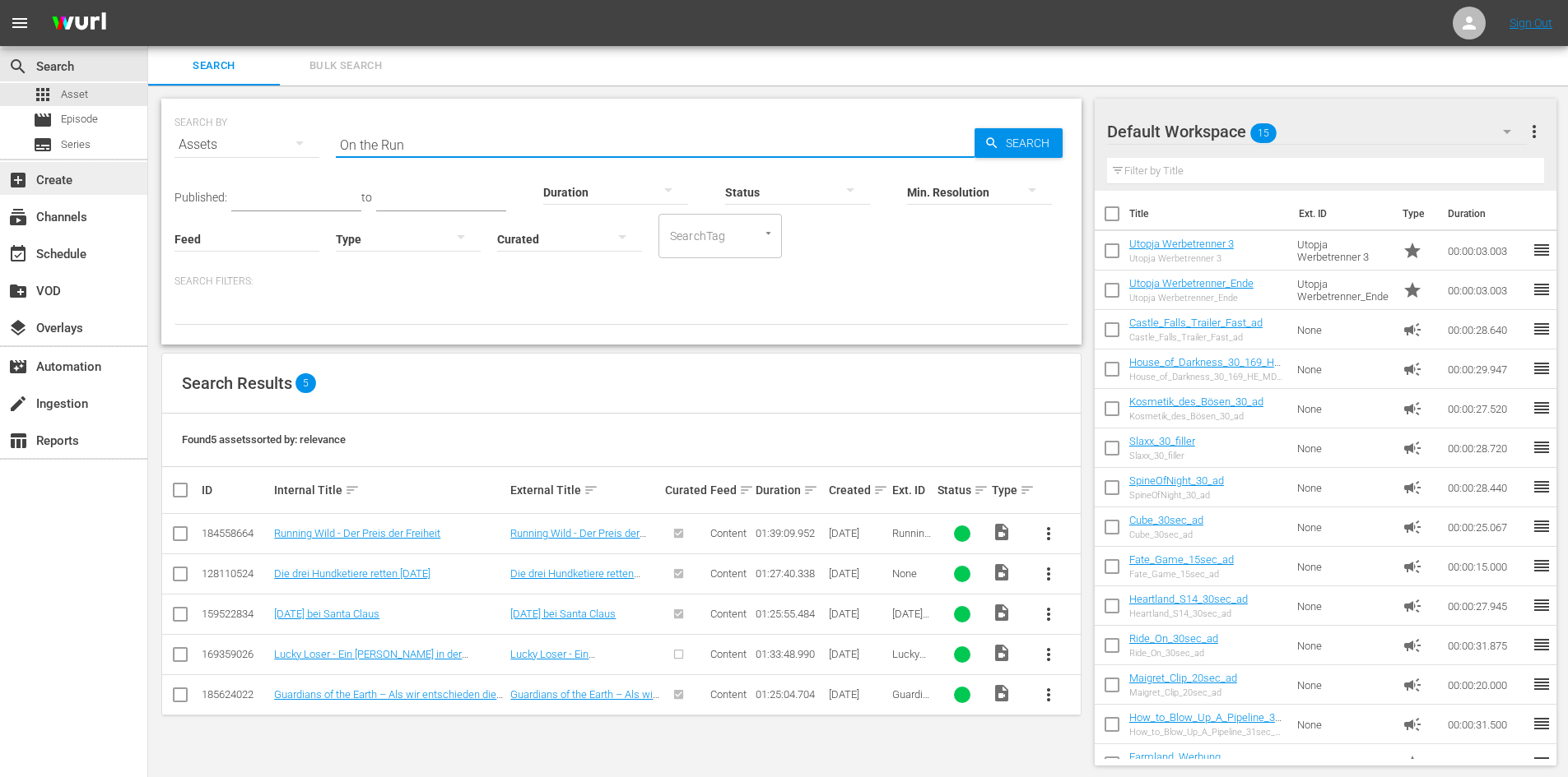
drag, startPoint x: 526, startPoint y: 150, endPoint x: 103, endPoint y: 178, distance: 423.9
click at [148, 0] on div "search Search apps Asset movie Episode subtitles Series add_box Create subscrip…" at bounding box center [858, 0] width 1420 height 0
click at [506, 135] on input "On the Run" at bounding box center [655, 145] width 639 height 39
type input "O"
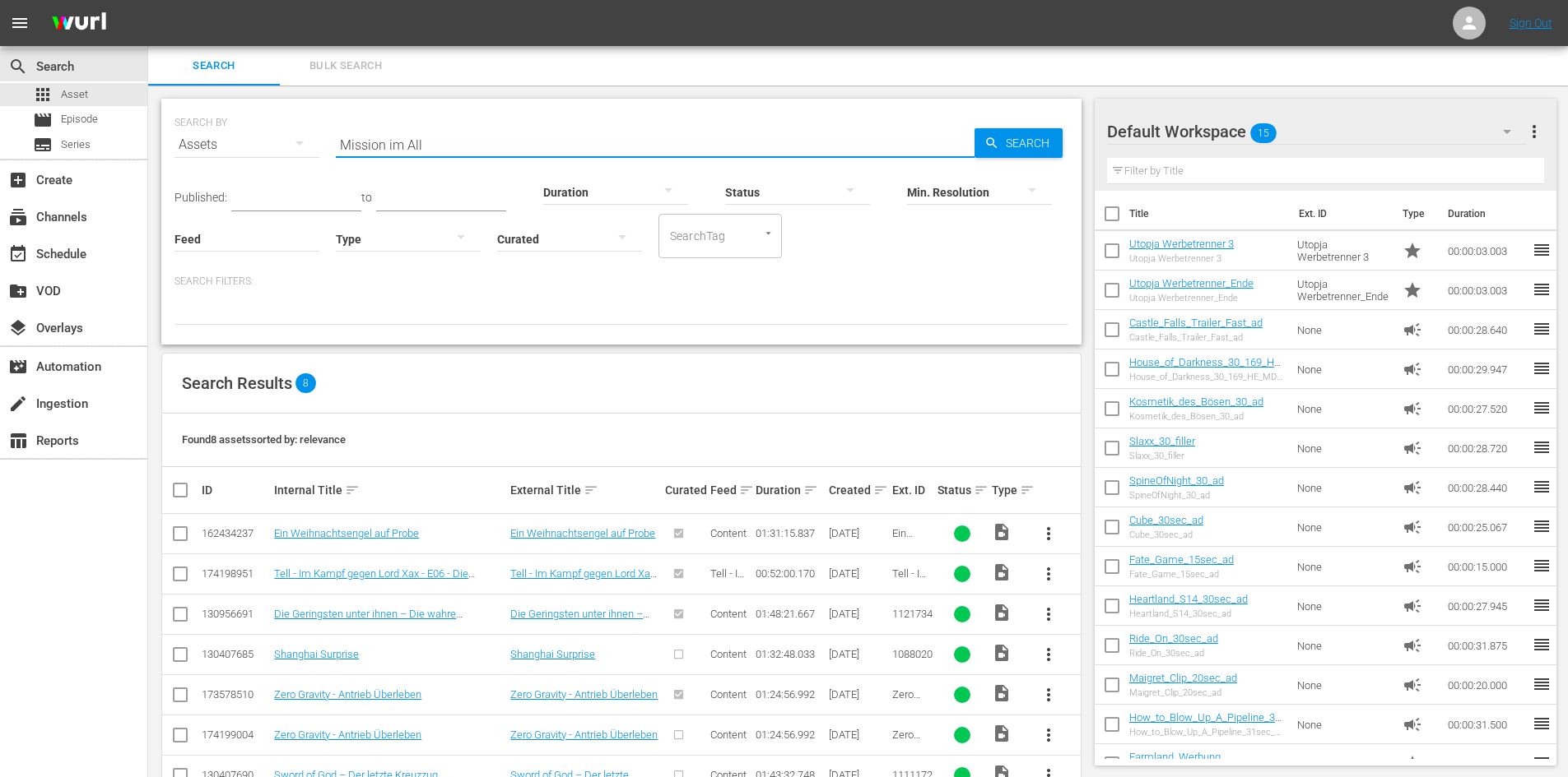
drag, startPoint x: 451, startPoint y: 139, endPoint x: 272, endPoint y: 143, distance: 179.0
click at [272, 143] on div "SEARCH BY Search By Assets Search ID, Title, Description, Keywords, or Category…" at bounding box center [621, 135] width 894 height 60
type input "Mission im All"
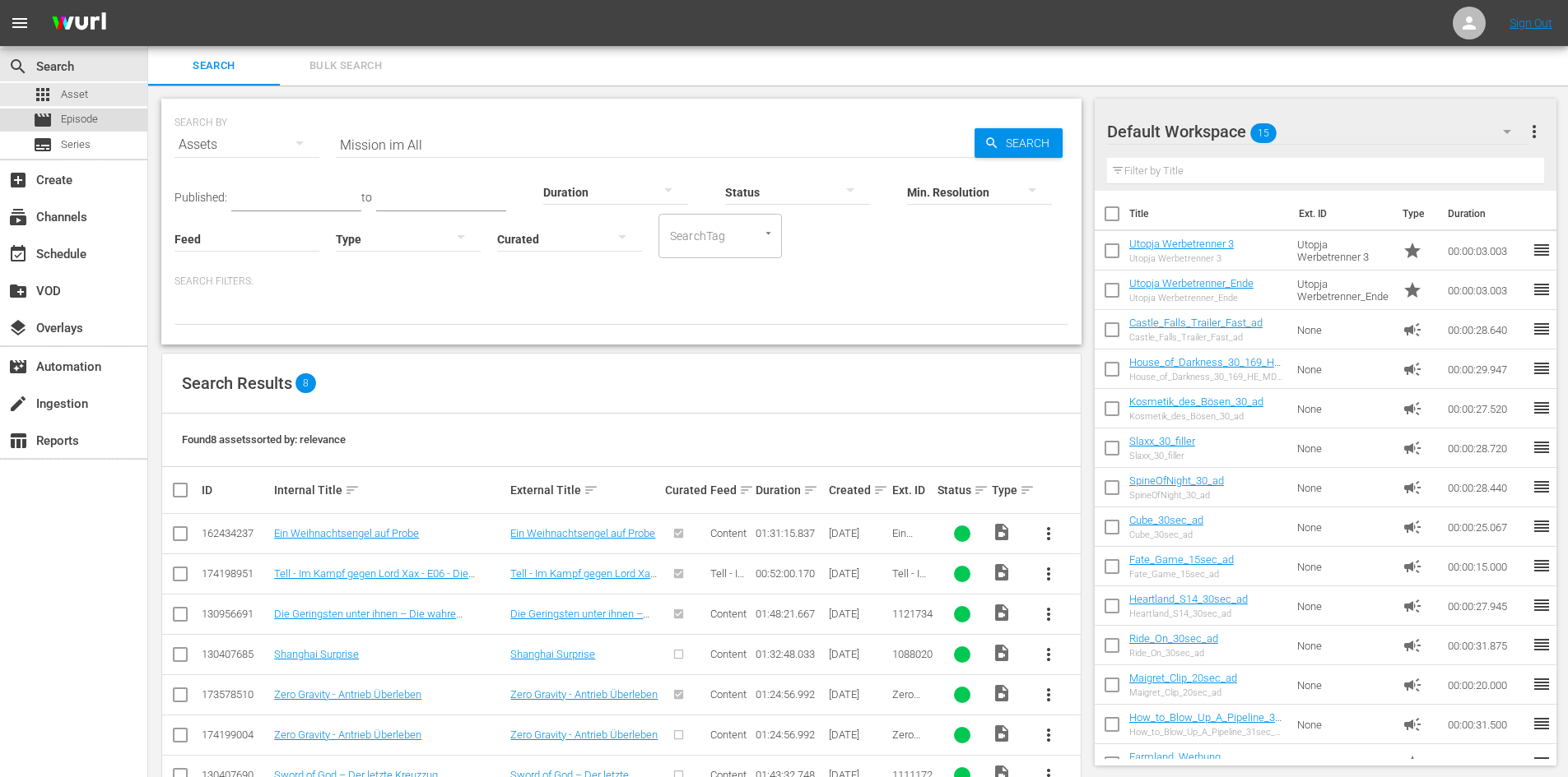
click at [113, 109] on div "movie Episode" at bounding box center [74, 120] width 147 height 23
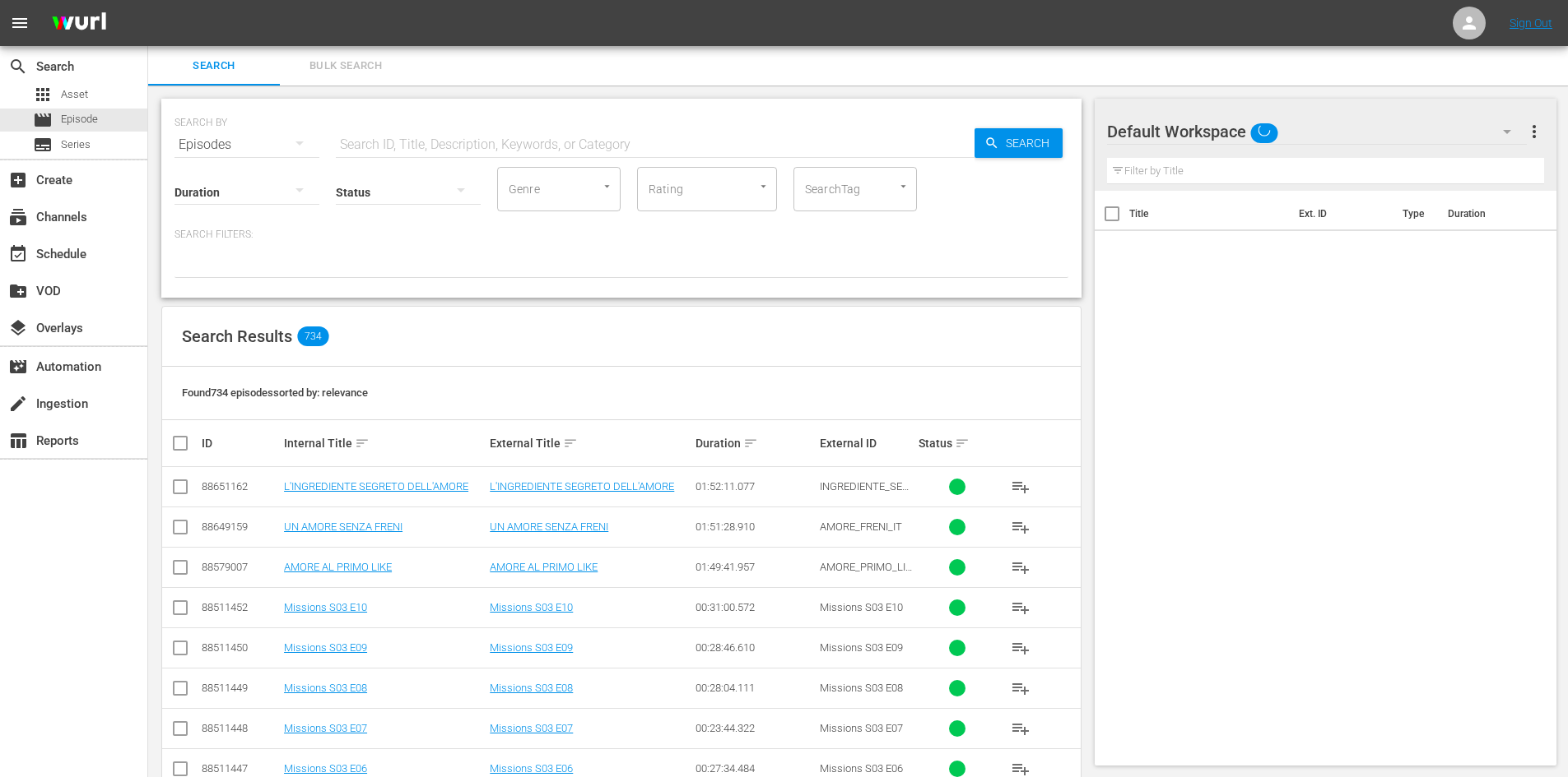
click at [491, 139] on input "text" at bounding box center [655, 145] width 639 height 39
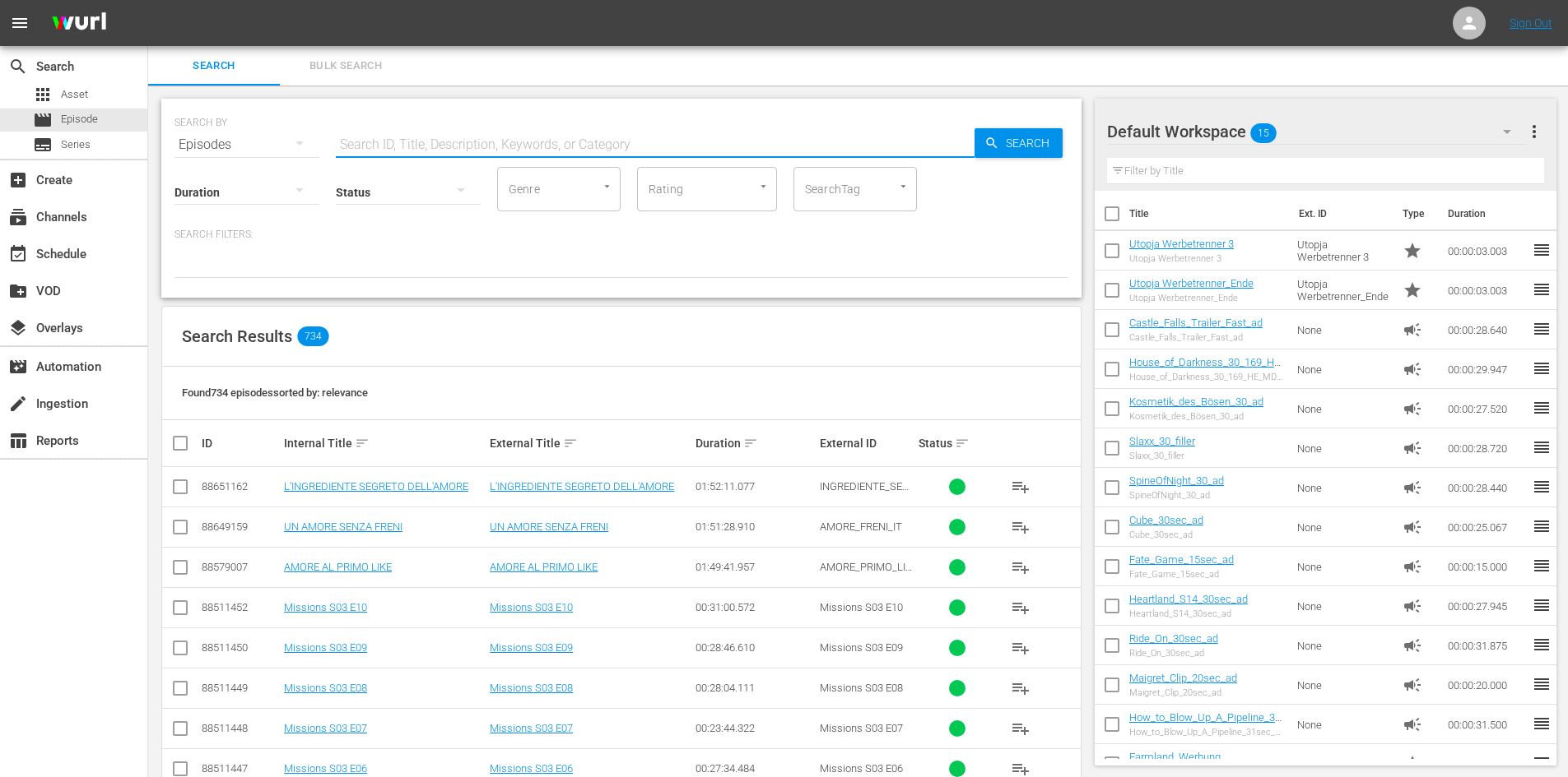
paste input "Mission im All"
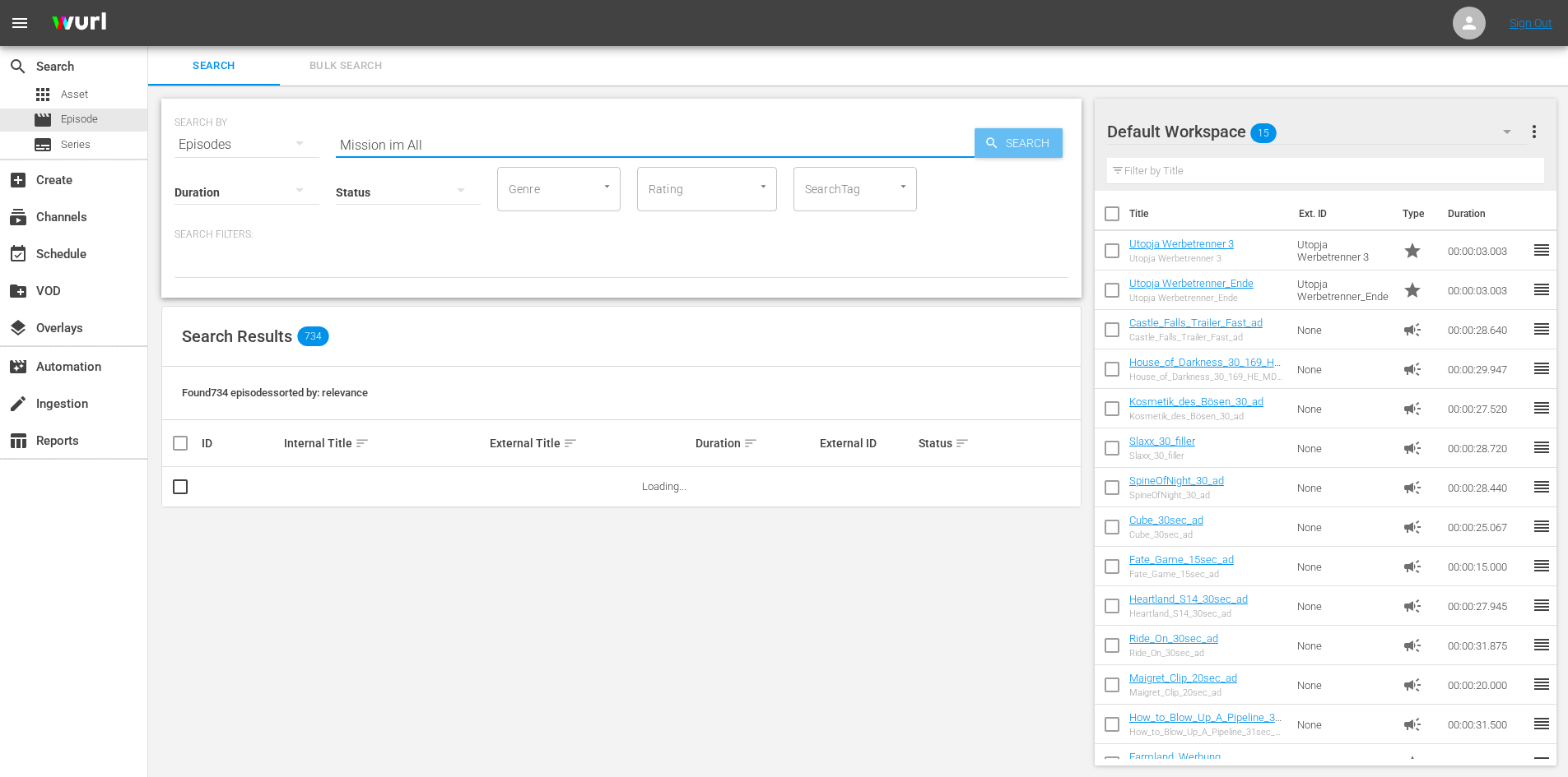
click at [1005, 152] on span "Search" at bounding box center [1031, 143] width 63 height 30
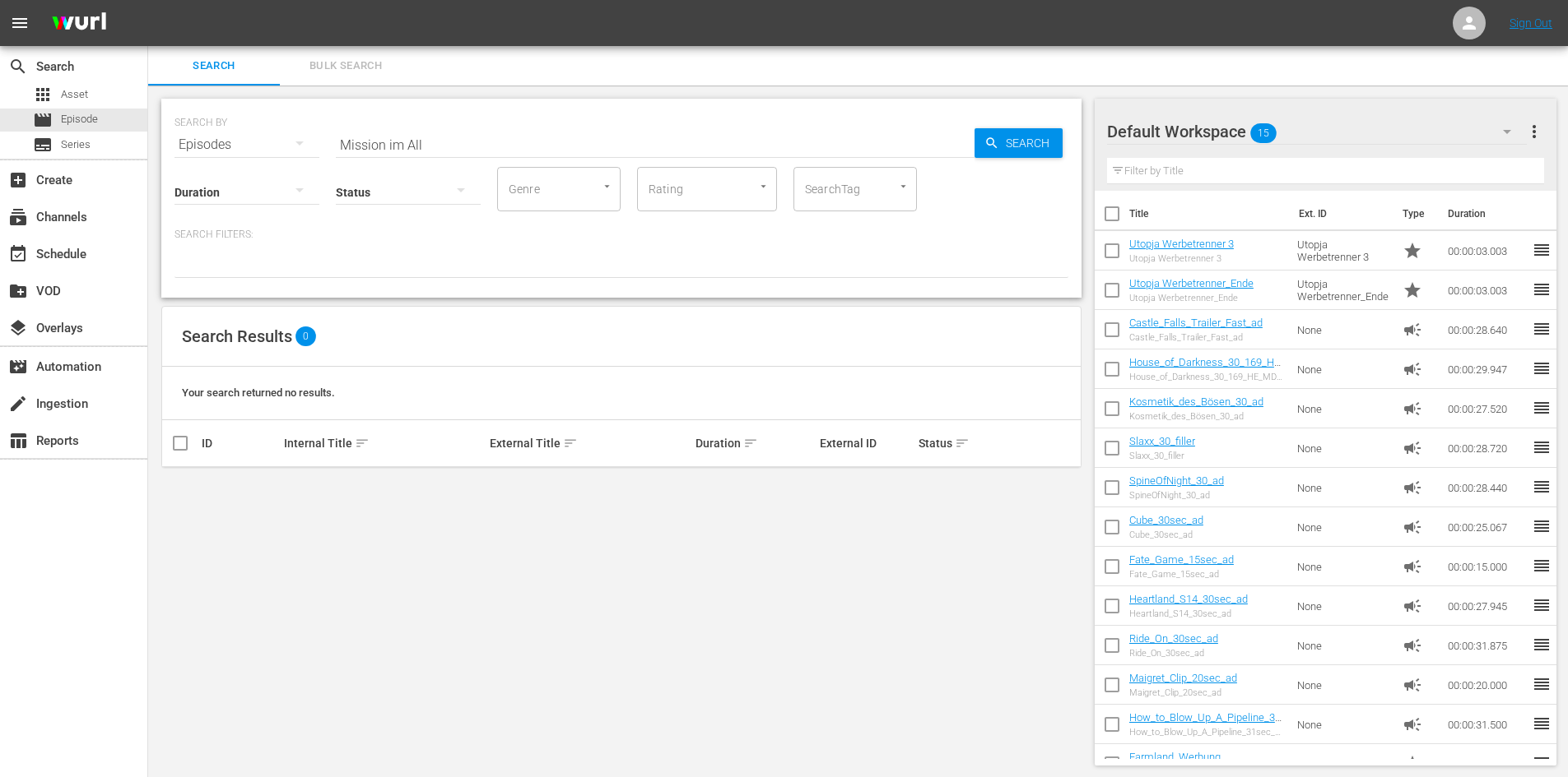
drag, startPoint x: 834, startPoint y: 141, endPoint x: 812, endPoint y: 168, distance: 34.8
click at [832, 141] on input "Mission im All" at bounding box center [655, 145] width 639 height 39
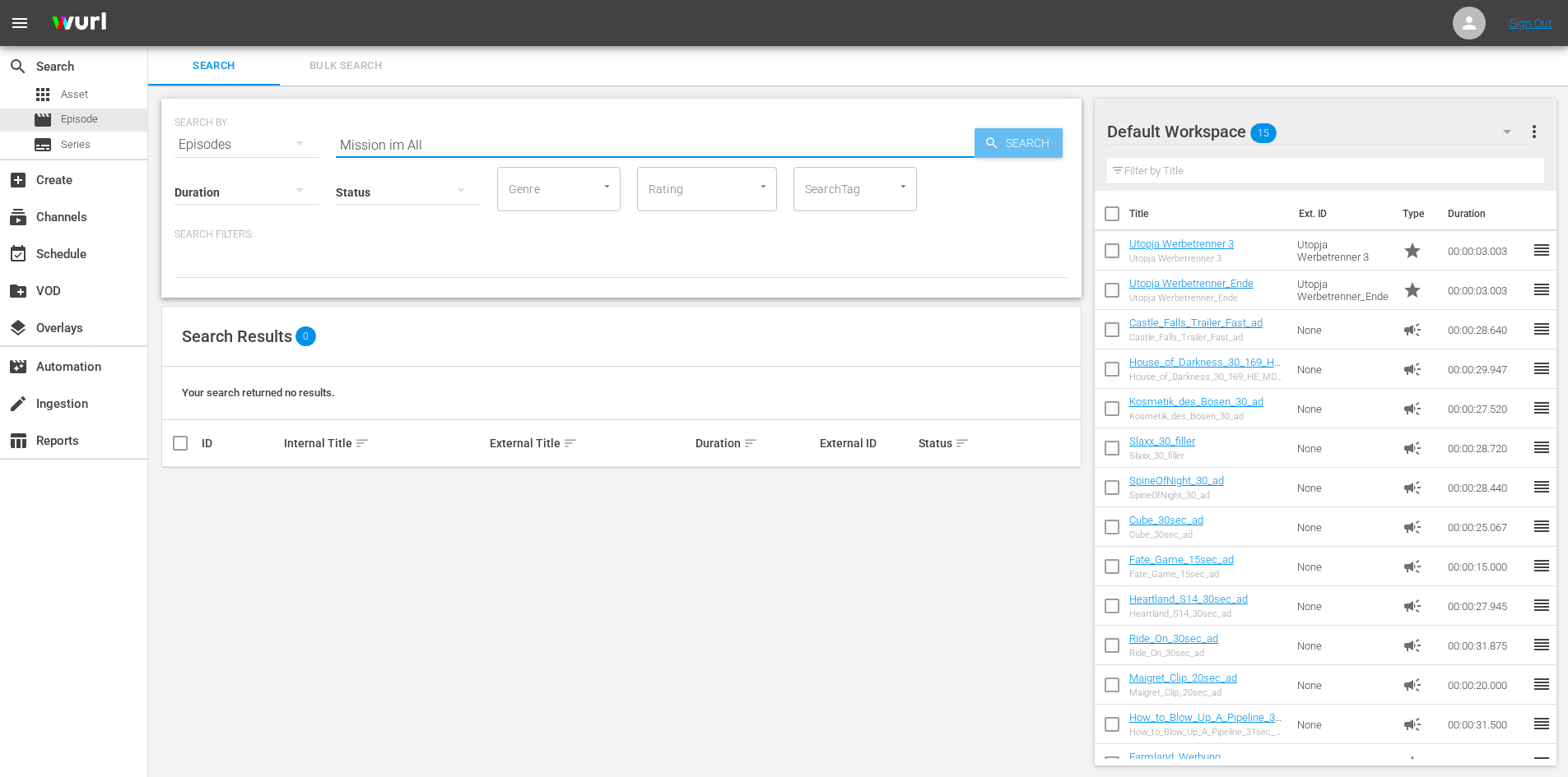
click at [992, 135] on div "Search" at bounding box center [1018, 143] width 88 height 30
click at [715, 144] on input "Mission im All" at bounding box center [655, 145] width 639 height 39
type input "M"
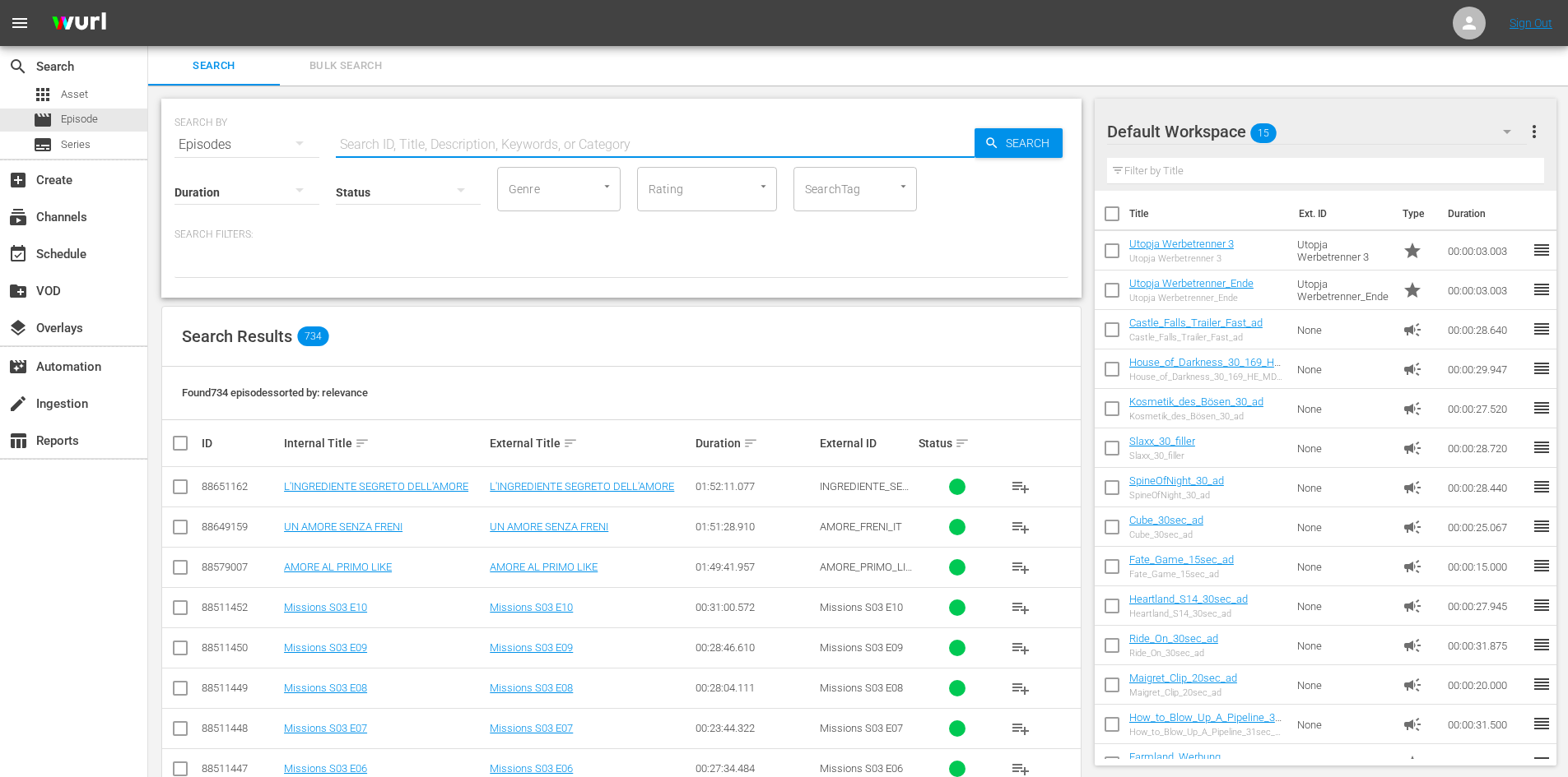
paste input "L.A. Confidential"
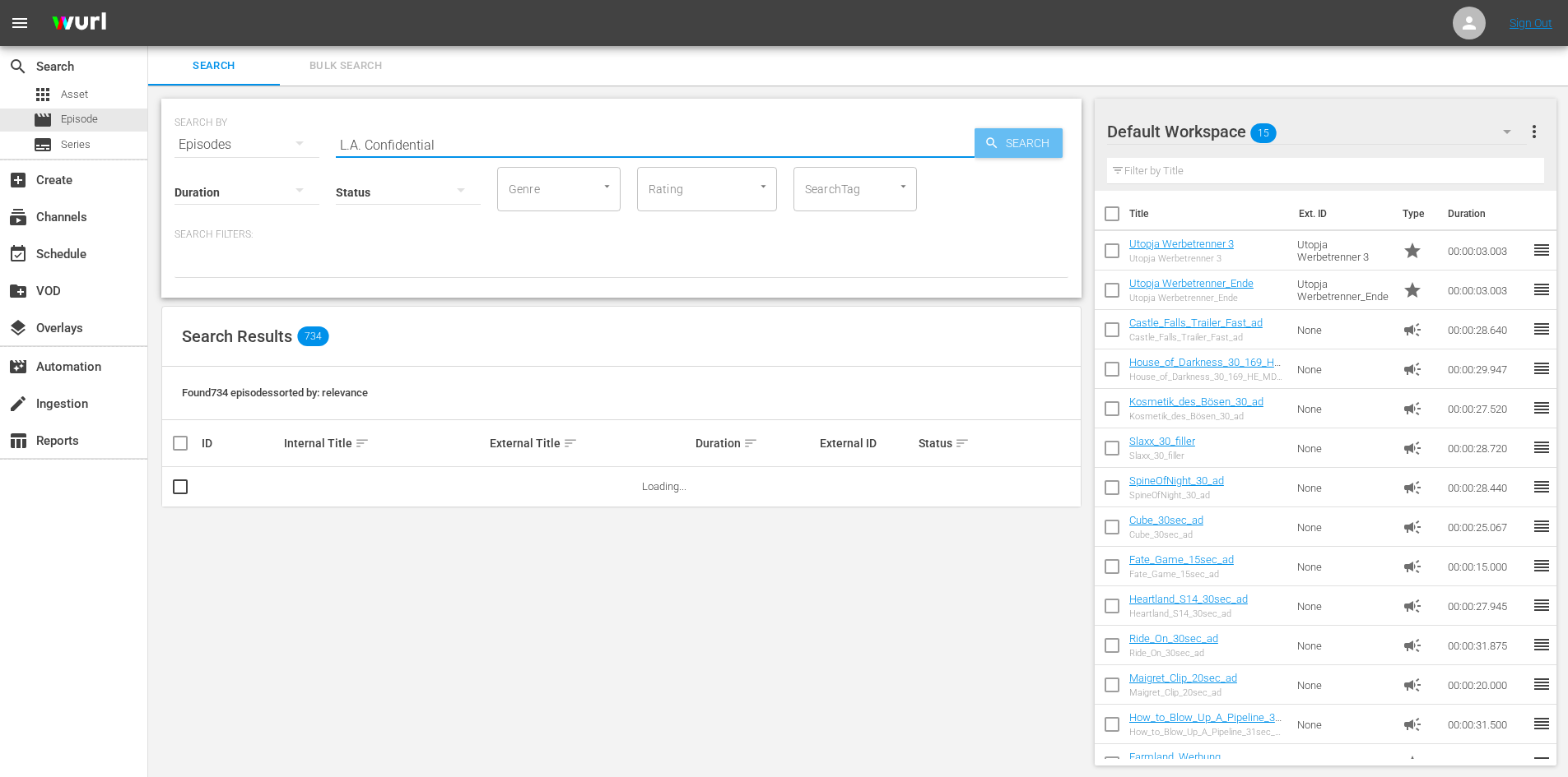
type input "L.A. Confidential"
click at [1039, 142] on span "Search" at bounding box center [1031, 143] width 63 height 30
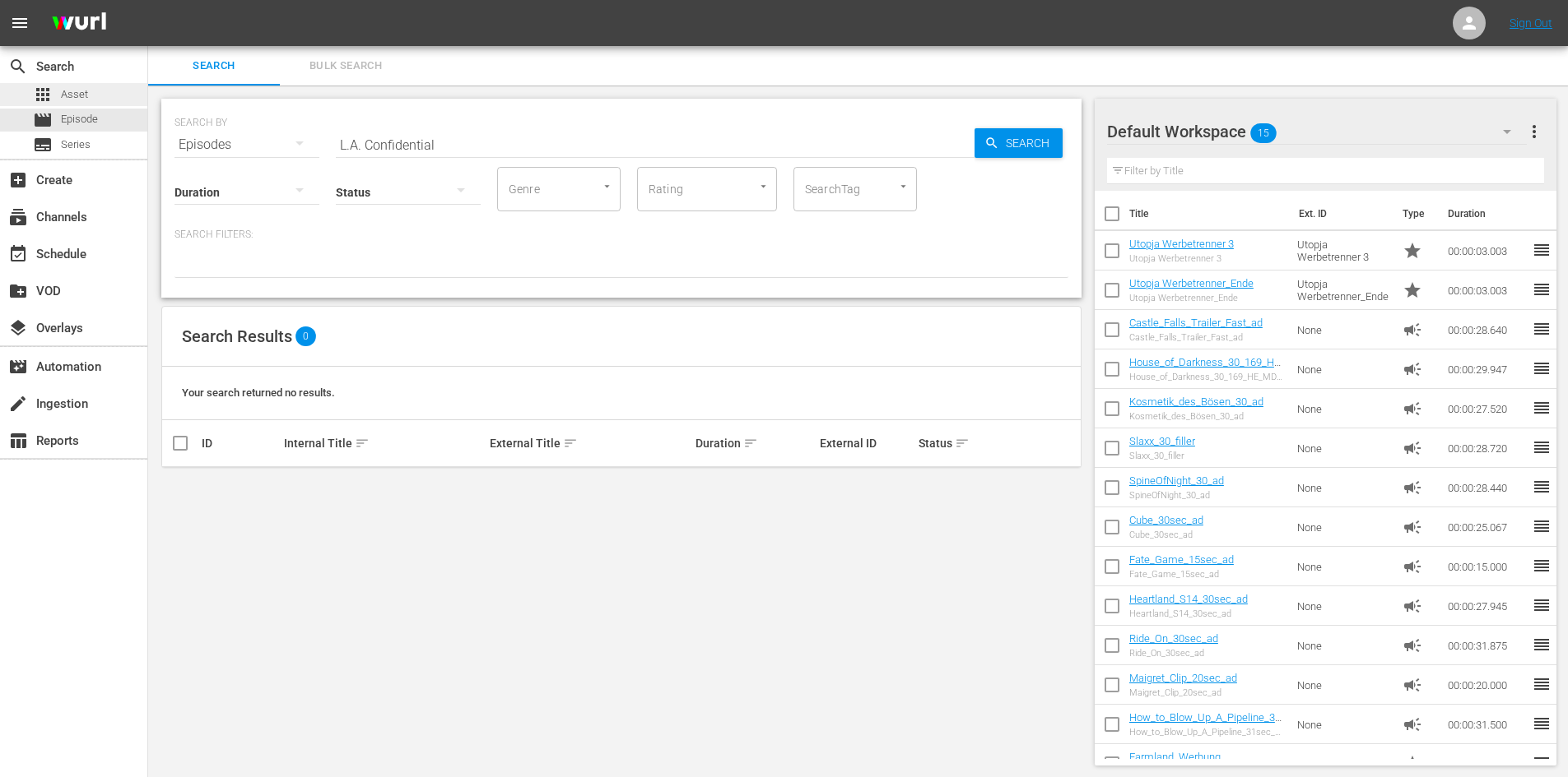
click at [99, 90] on div "apps Asset" at bounding box center [74, 95] width 147 height 23
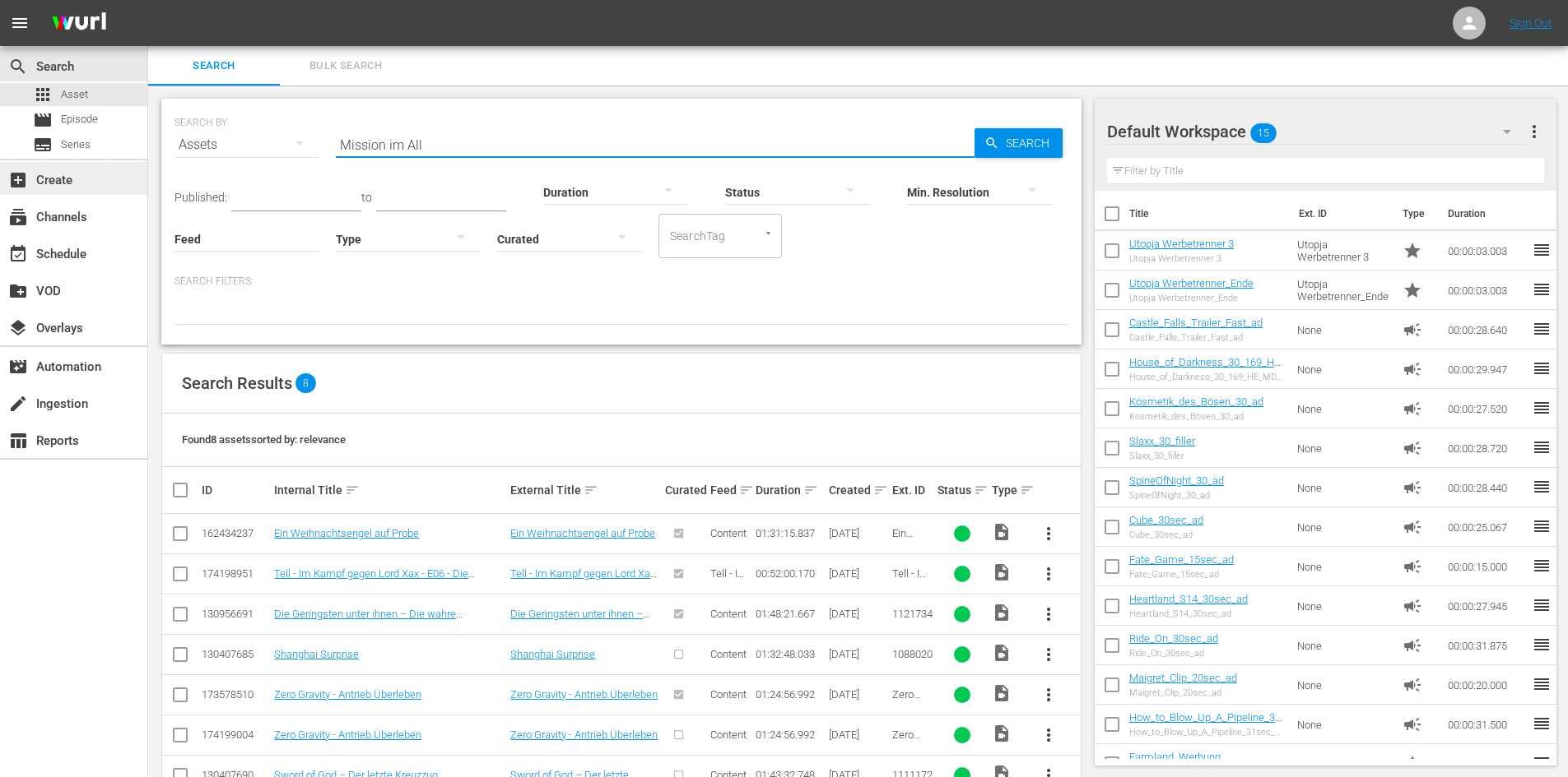
drag, startPoint x: 471, startPoint y: 141, endPoint x: 23, endPoint y: 192, distance: 450.9
click at [148, 0] on div "search Search apps Asset movie Episode subtitles Series add_box Create subscrip…" at bounding box center [858, 0] width 1420 height 0
paste input "L.A. Confidential"
type input "L.A. Confidential"
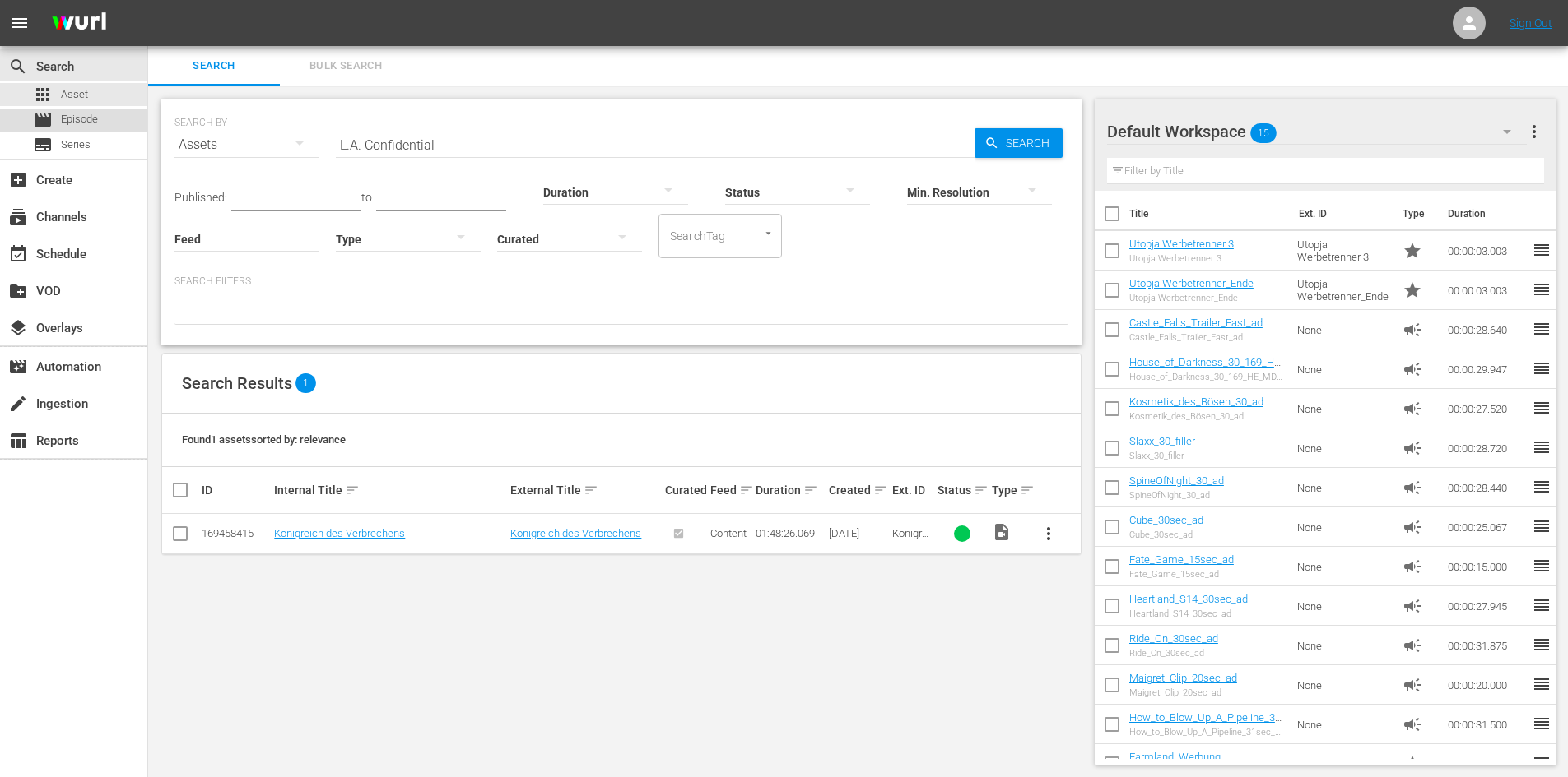
click at [87, 120] on span "Episode" at bounding box center [79, 119] width 37 height 17
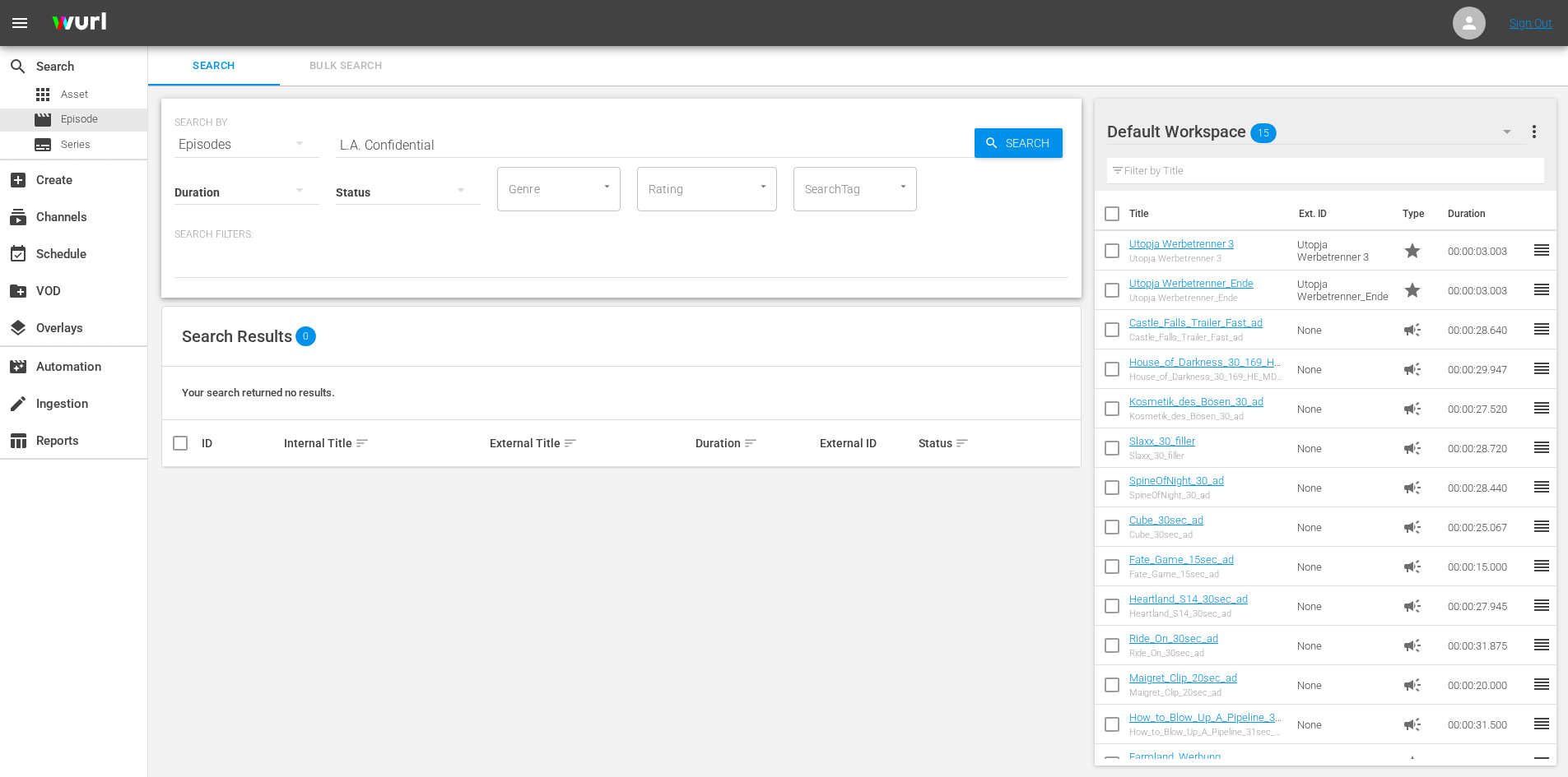
drag, startPoint x: 529, startPoint y: 150, endPoint x: 225, endPoint y: 159, distance: 304.1
click at [225, 159] on div "SEARCH BY Search By Episodes Search ID, Title, Description, Keywords, or Catego…" at bounding box center [621, 198] width 920 height 199
paste input "L.A. Confidential"
type input "L.A. Confidential"
drag, startPoint x: 550, startPoint y: 144, endPoint x: 221, endPoint y: 134, distance: 329.2
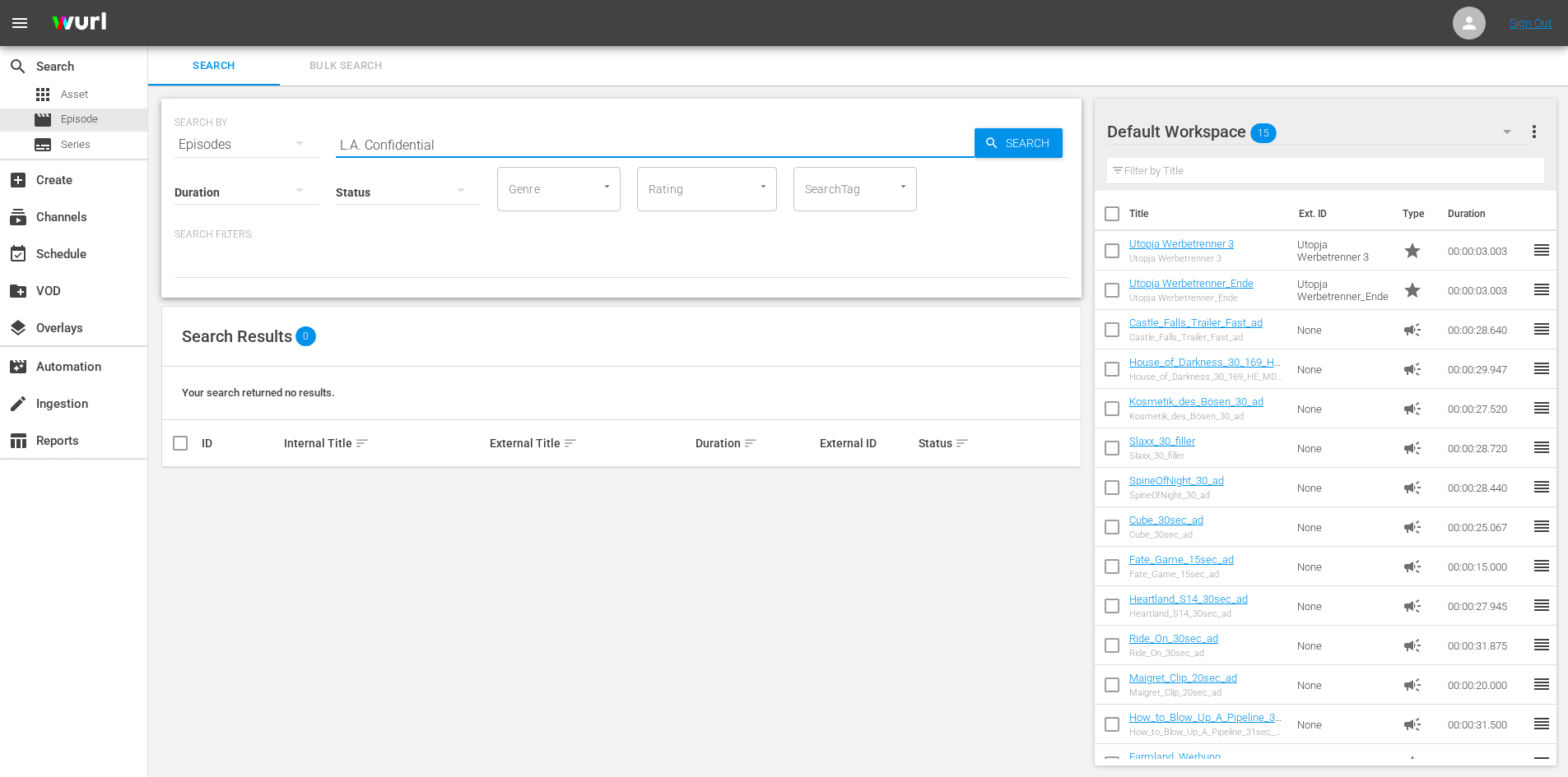
click at [216, 136] on div "SEARCH BY Search By Episodes Search ID, Title, Description, Keywords, or Catego…" at bounding box center [621, 135] width 894 height 60
paste input "Return to Sender"
type input "Return to Sender"
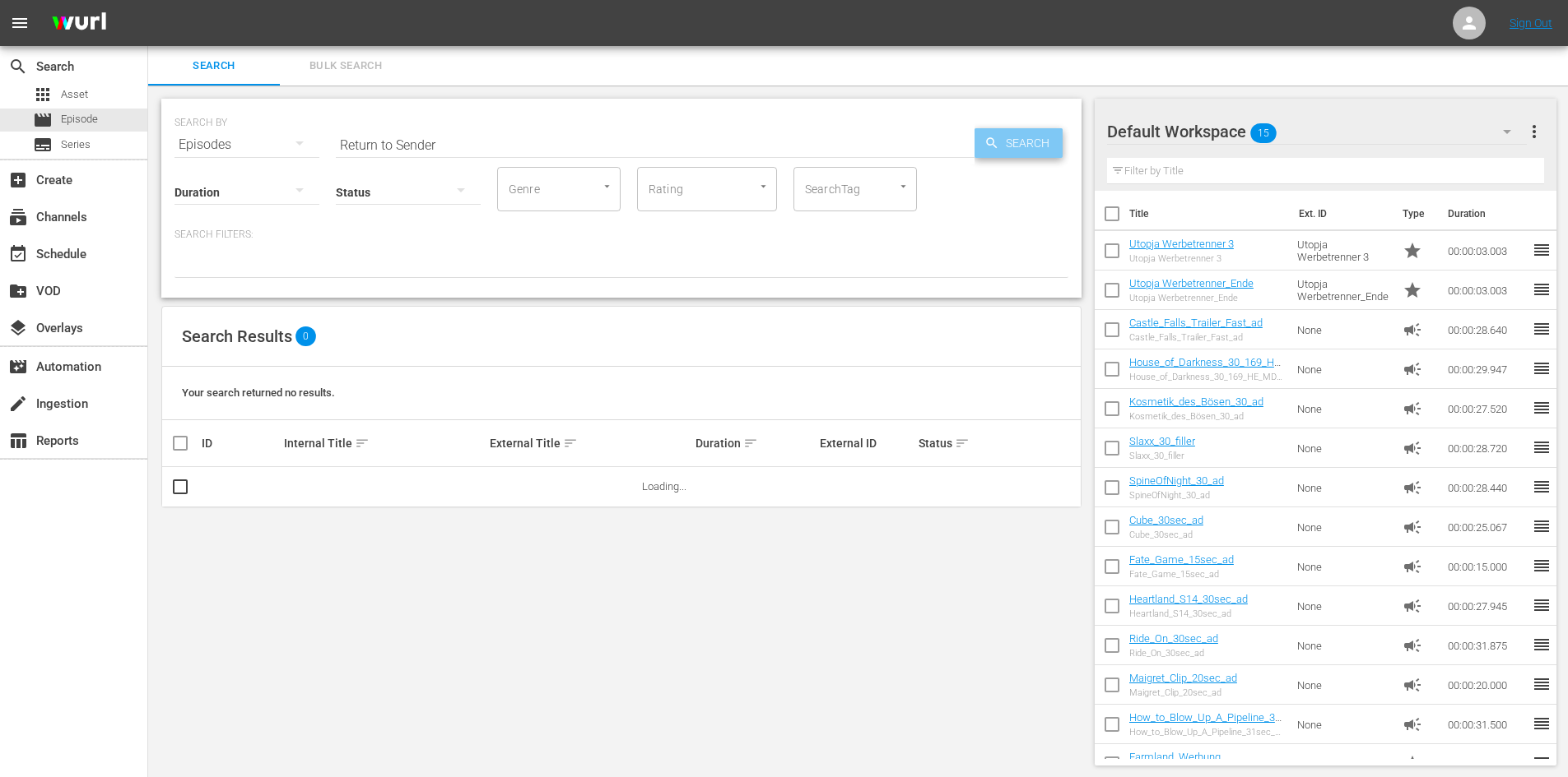
click at [1014, 143] on span "Search" at bounding box center [1031, 143] width 63 height 30
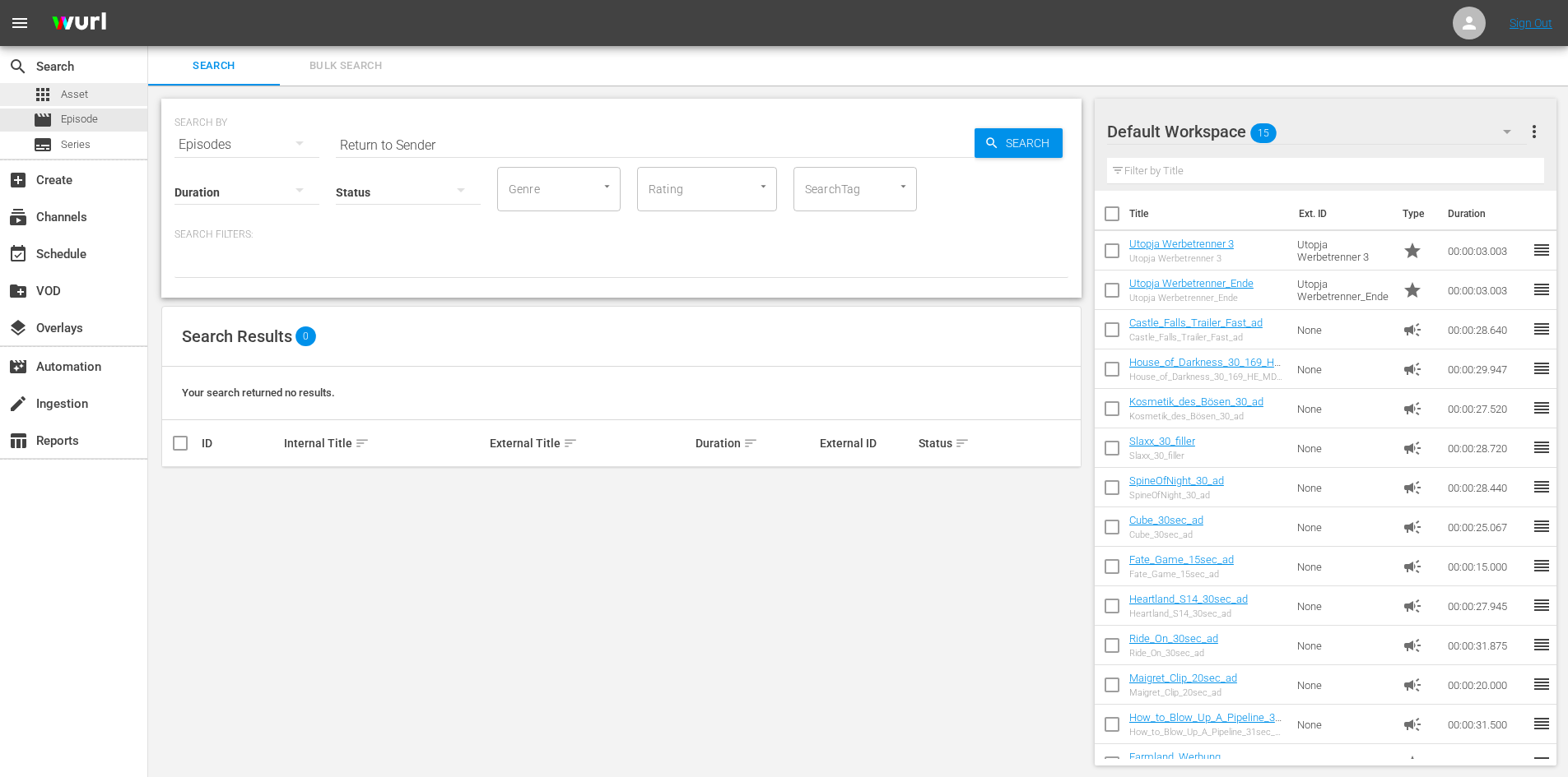
click at [78, 85] on div "apps Asset" at bounding box center [60, 95] width 55 height 23
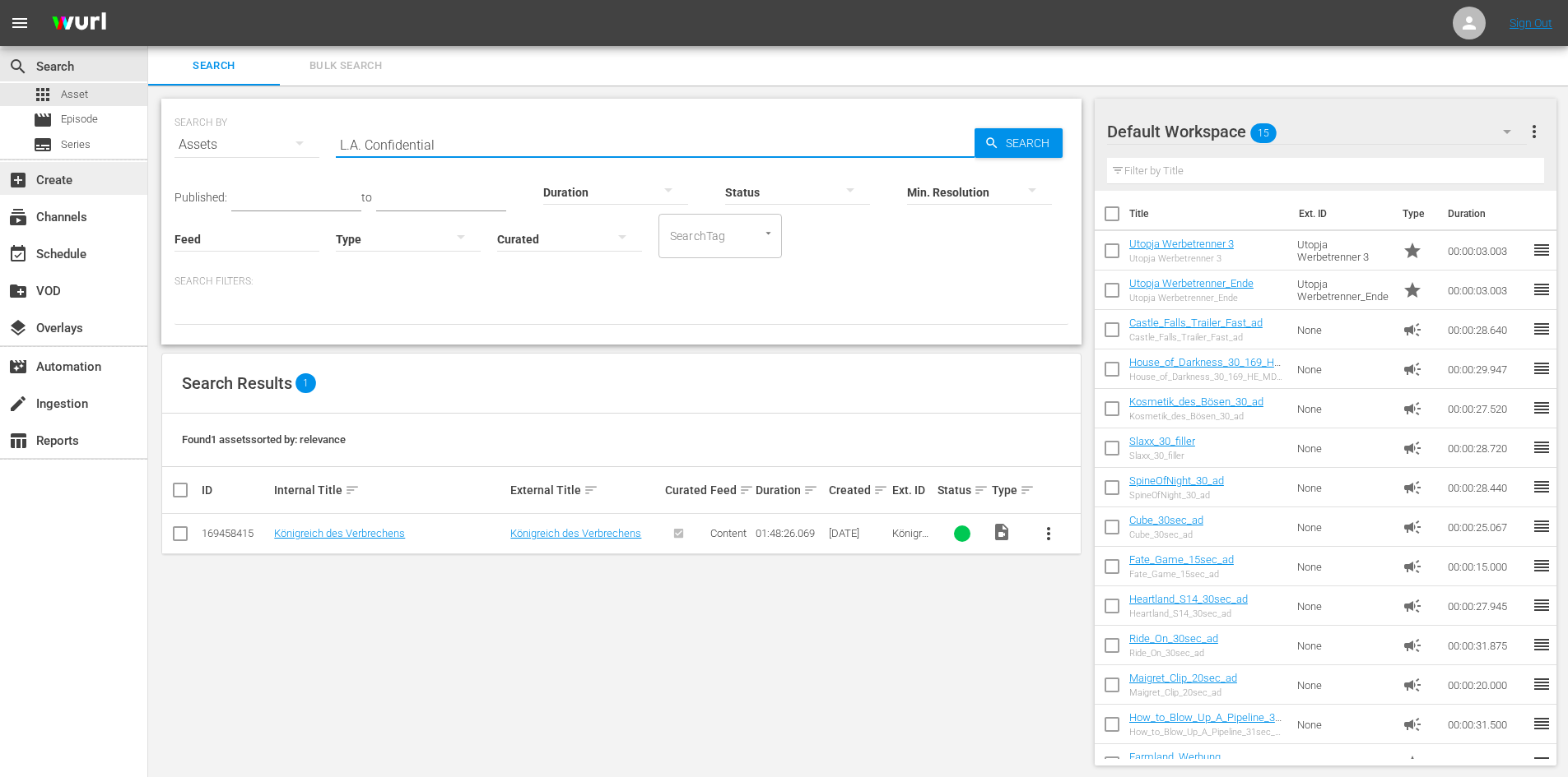
drag, startPoint x: 489, startPoint y: 148, endPoint x: 44, endPoint y: 168, distance: 445.4
click at [148, 0] on div "search Search apps Asset movie Episode subtitles Series add_box Create subscrip…" at bounding box center [858, 0] width 1420 height 0
paste input "Return to Sender"
type input "Return to Sender"
